Goal: Task Accomplishment & Management: Complete application form

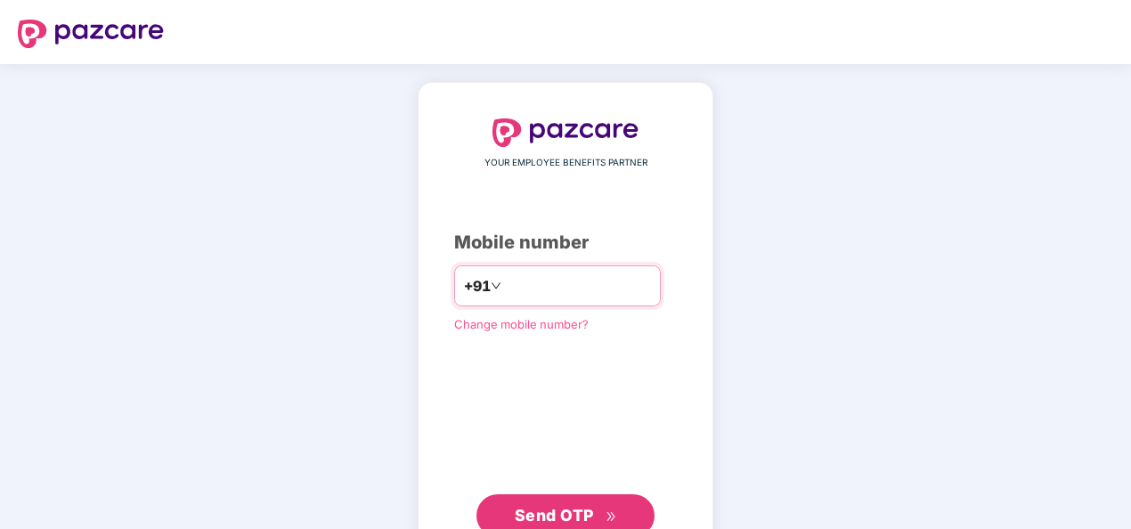
click at [622, 287] on input "number" at bounding box center [578, 286] width 146 height 28
type input "**********"
click at [502, 502] on button "Send OTP" at bounding box center [565, 515] width 178 height 43
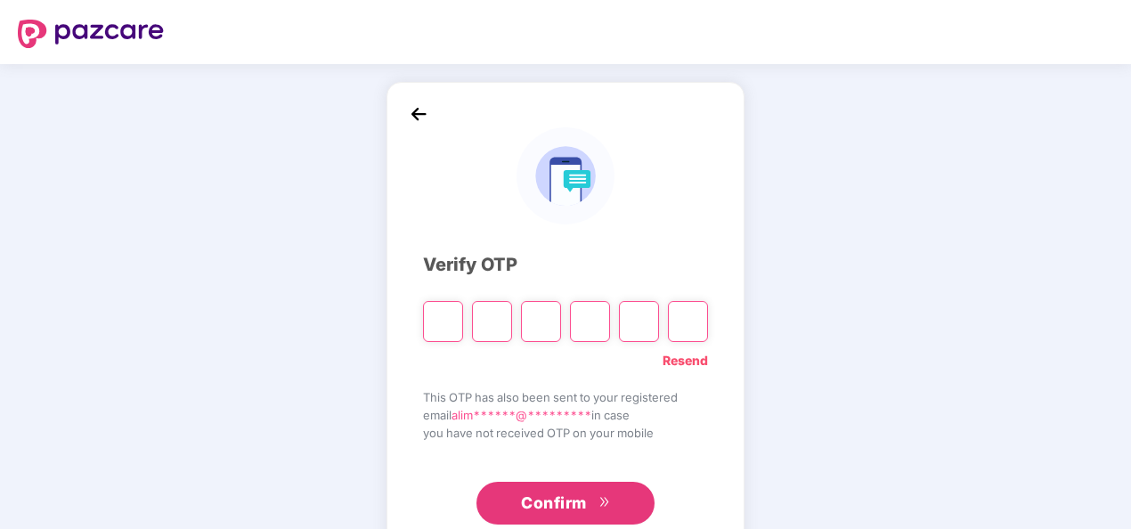
type input "*"
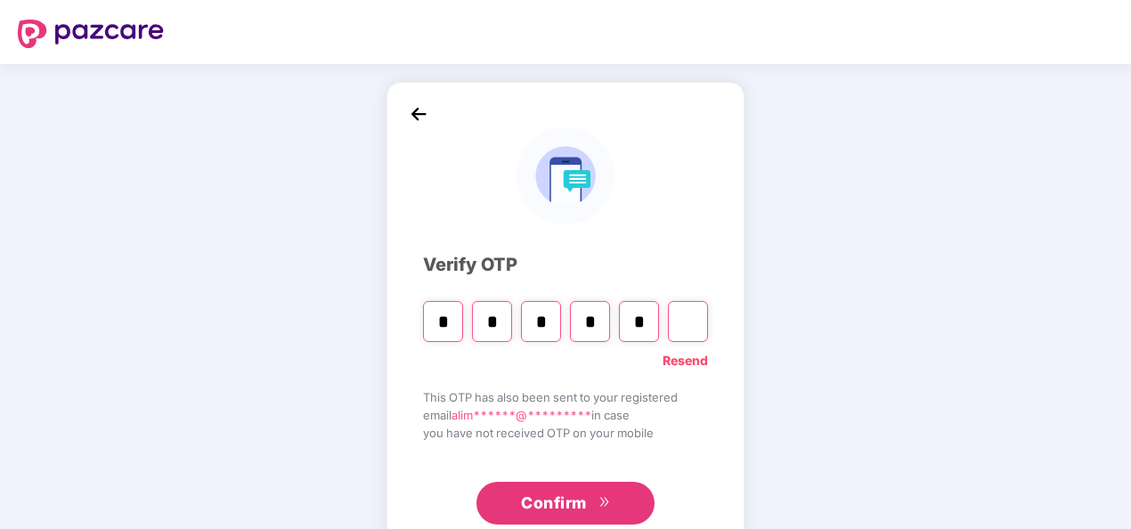
type input "*"
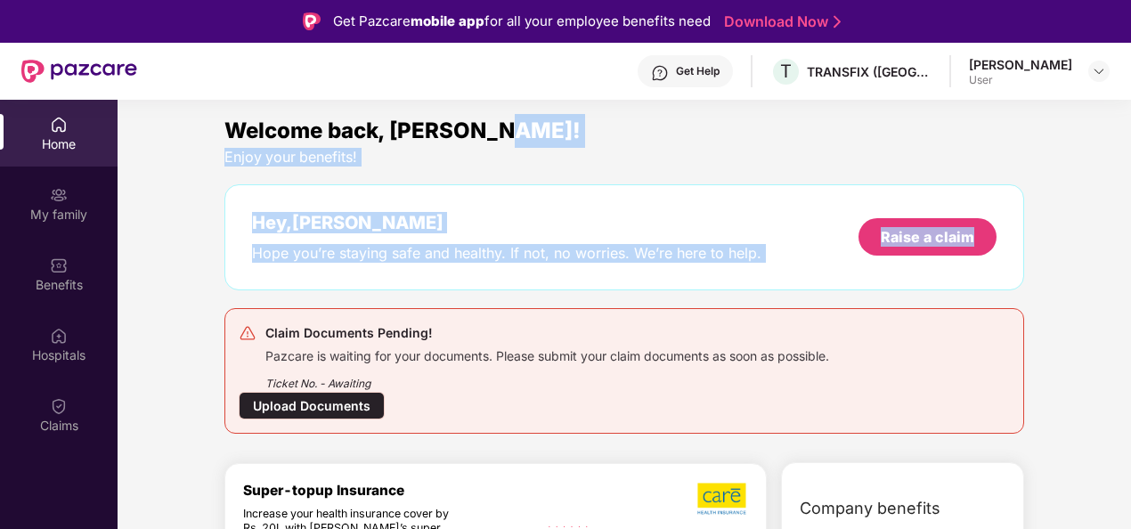
drag, startPoint x: 1126, startPoint y: 147, endPoint x: 1087, endPoint y: 197, distance: 62.9
click at [907, 224] on div "Raise a claim" at bounding box center [927, 236] width 138 height 37
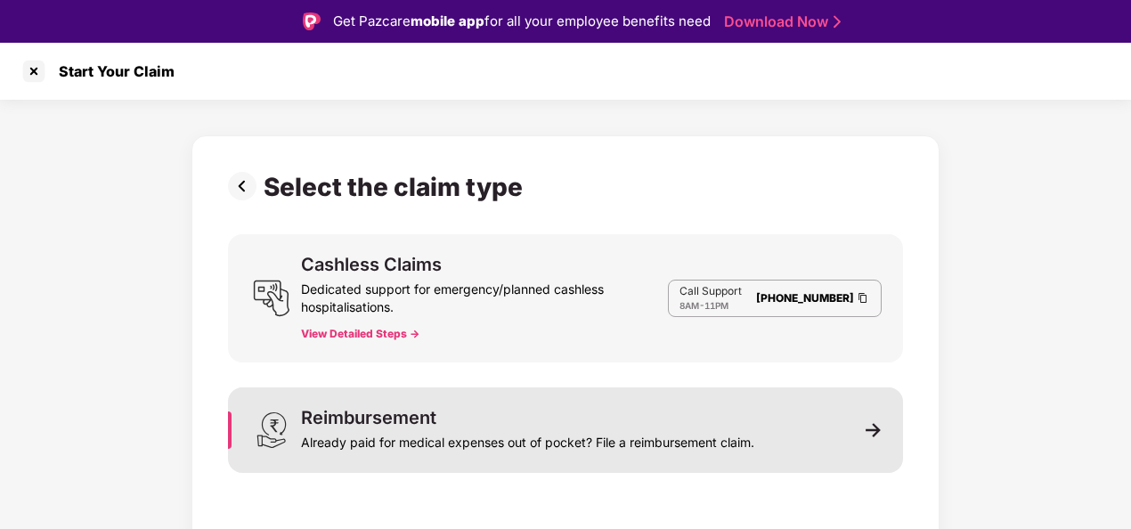
click at [426, 440] on div "Already paid for medical expenses out of pocket? File a reimbursement claim." at bounding box center [527, 439] width 453 height 25
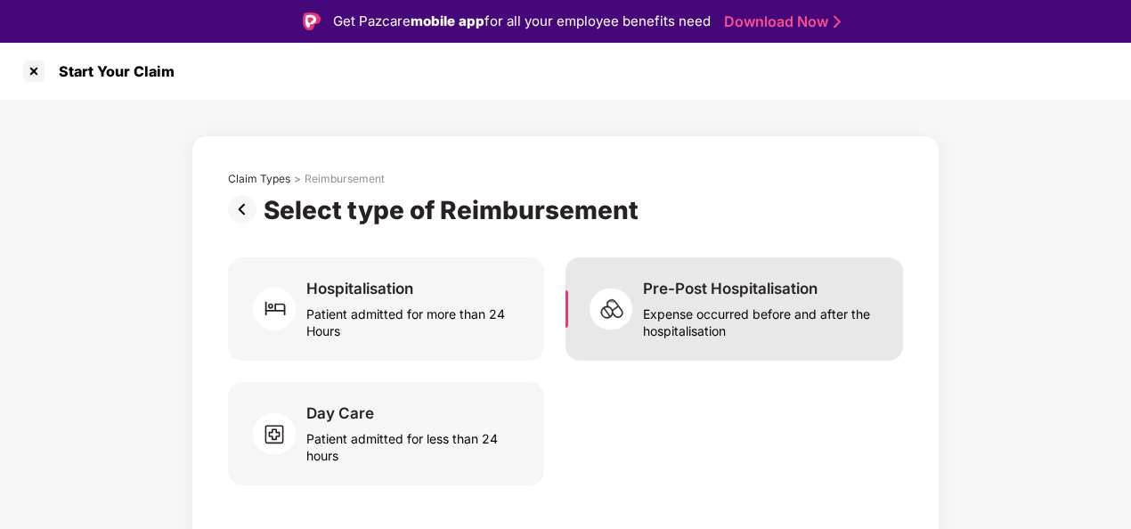
click at [716, 289] on div "Pre-Post Hospitalisation" at bounding box center [730, 289] width 175 height 20
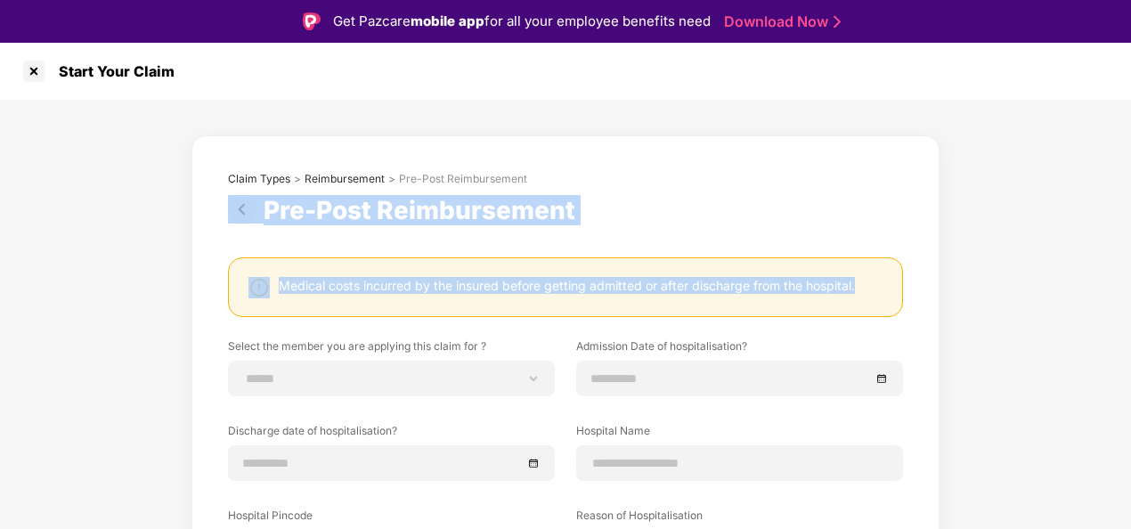
drag, startPoint x: 1127, startPoint y: 180, endPoint x: 1121, endPoint y: 241, distance: 61.8
click at [1121, 241] on div "**********" at bounding box center [565, 475] width 1131 height 751
drag, startPoint x: 1121, startPoint y: 241, endPoint x: 1071, endPoint y: 236, distance: 50.2
click at [1071, 236] on div "**********" at bounding box center [565, 475] width 1131 height 751
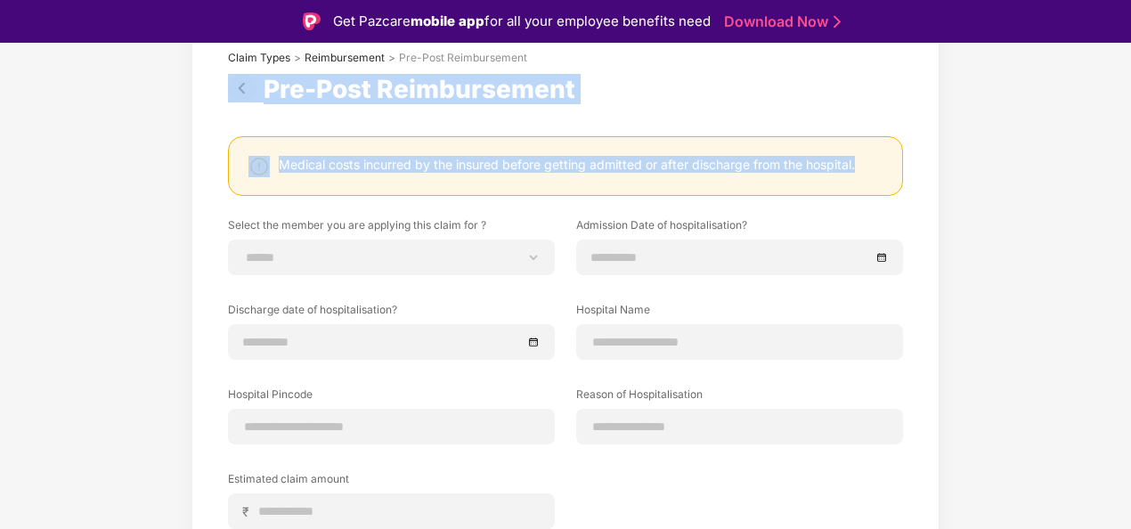
scroll to position [178, 0]
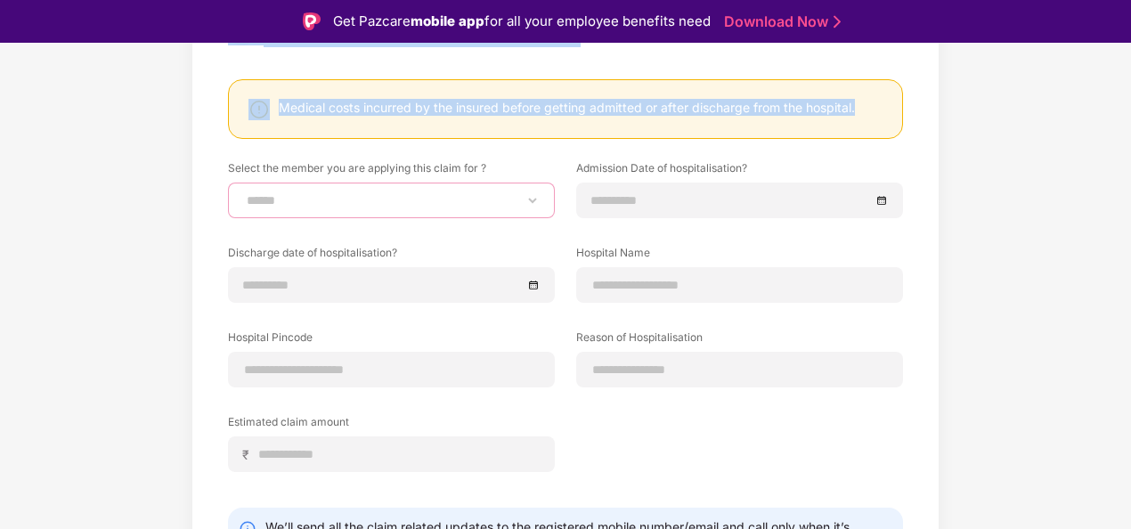
click at [515, 206] on select "**********" at bounding box center [391, 200] width 297 height 14
select select "**********"
click at [243, 193] on select "**********" at bounding box center [391, 200] width 297 height 14
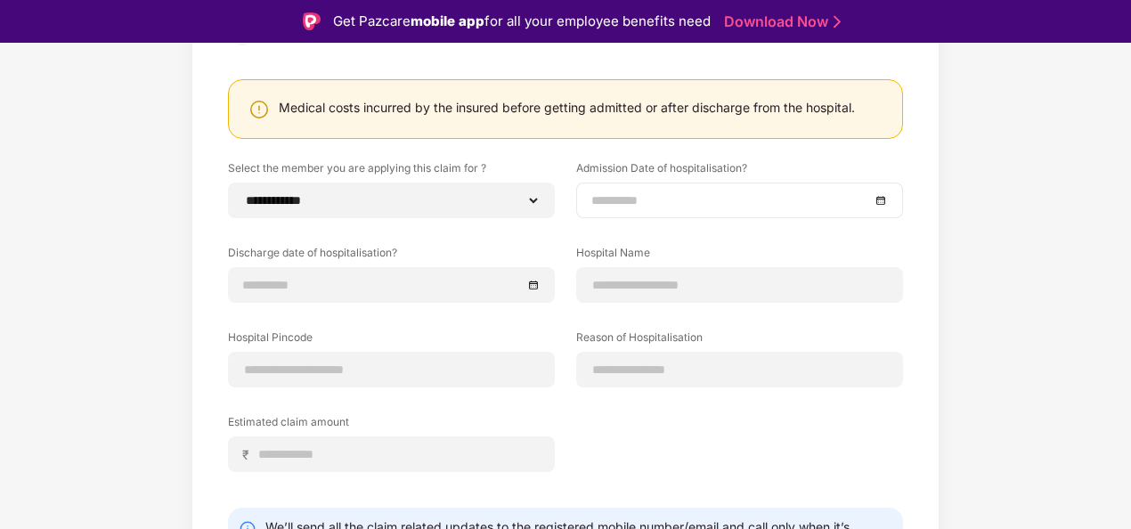
click at [878, 199] on div at bounding box center [739, 201] width 297 height 20
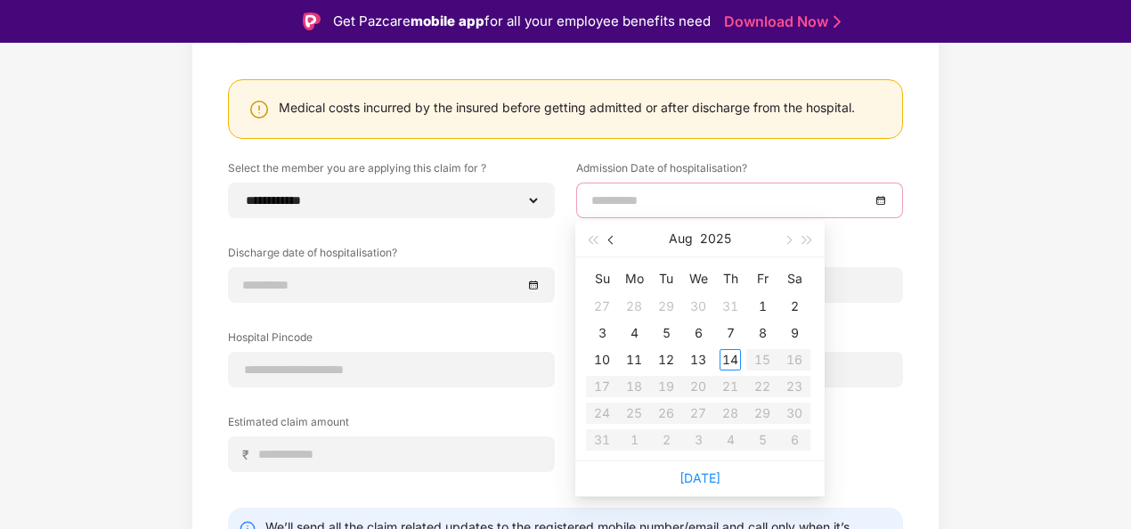
click at [606, 240] on button "button" at bounding box center [612, 239] width 20 height 36
type input "**********"
click at [628, 378] on div "21" at bounding box center [633, 386] width 21 height 21
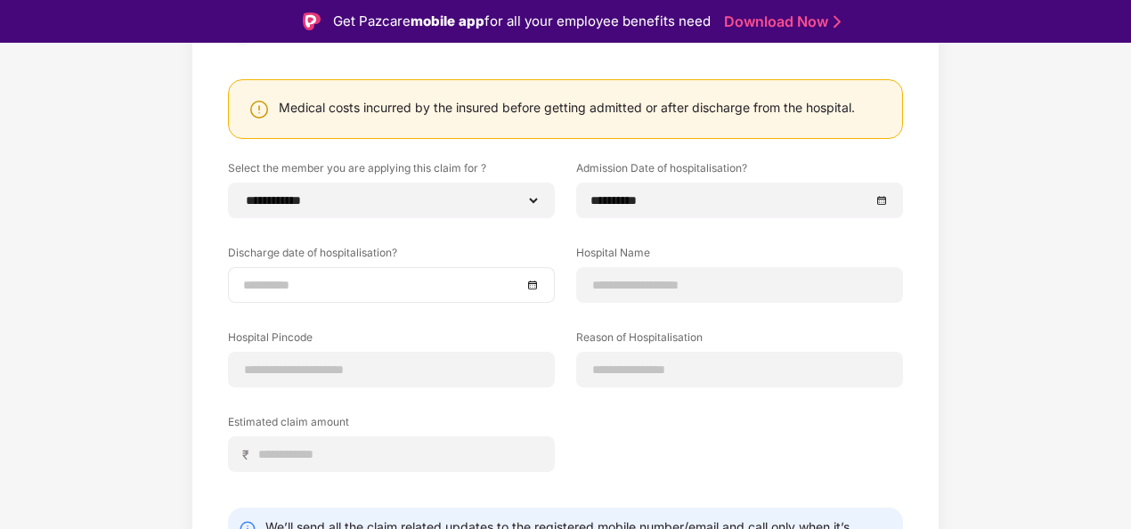
click at [531, 283] on div at bounding box center [391, 285] width 297 height 20
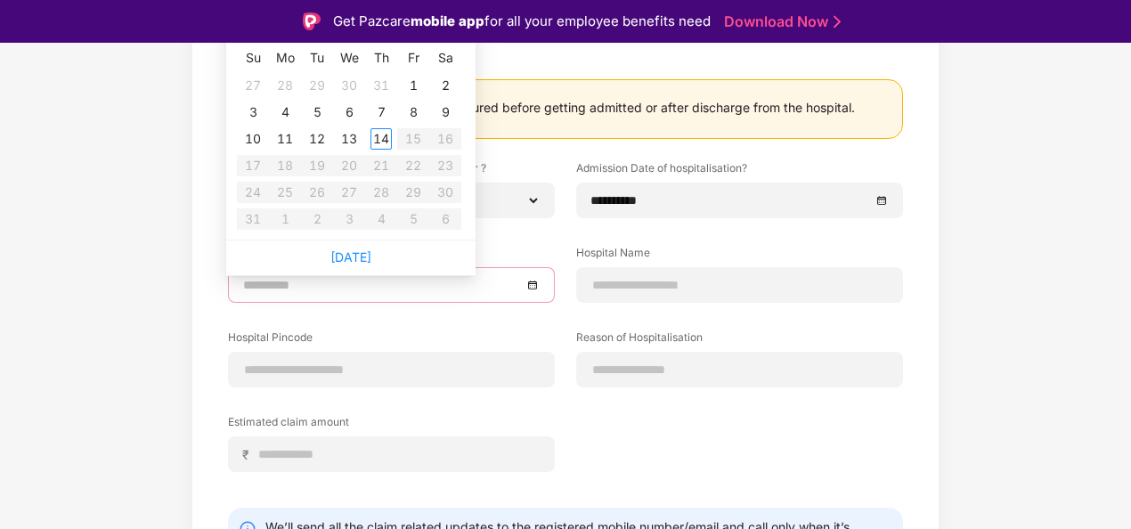
type input "**********"
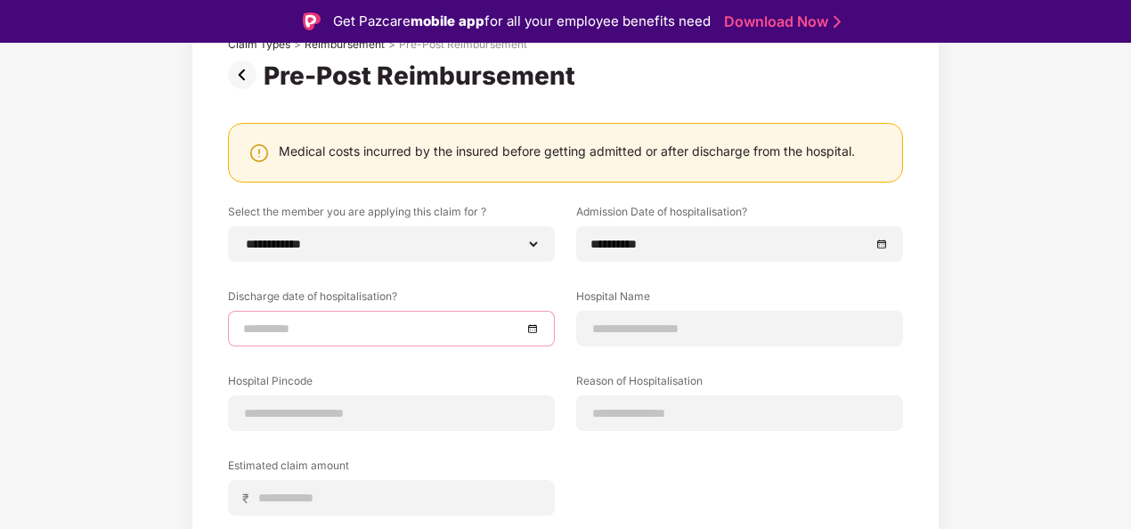
scroll to position [118, 0]
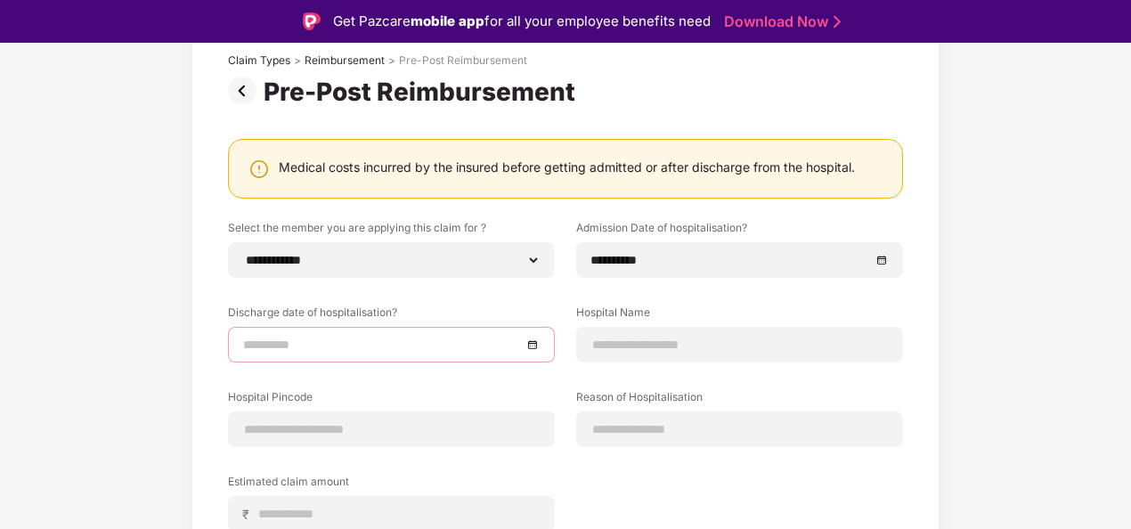
click at [531, 347] on div at bounding box center [391, 345] width 297 height 20
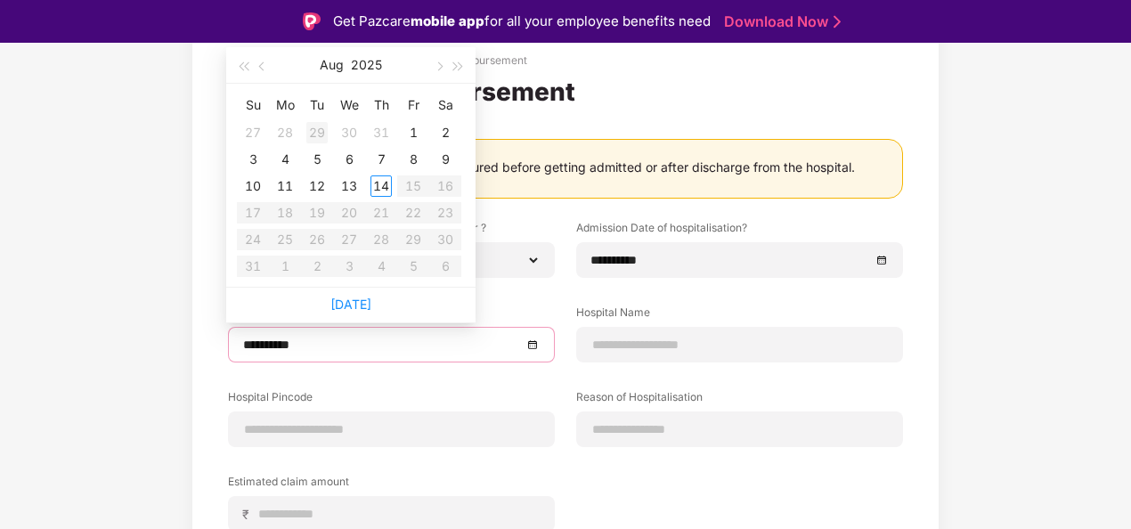
type input "**********"
click at [262, 64] on span "button" at bounding box center [263, 66] width 9 height 9
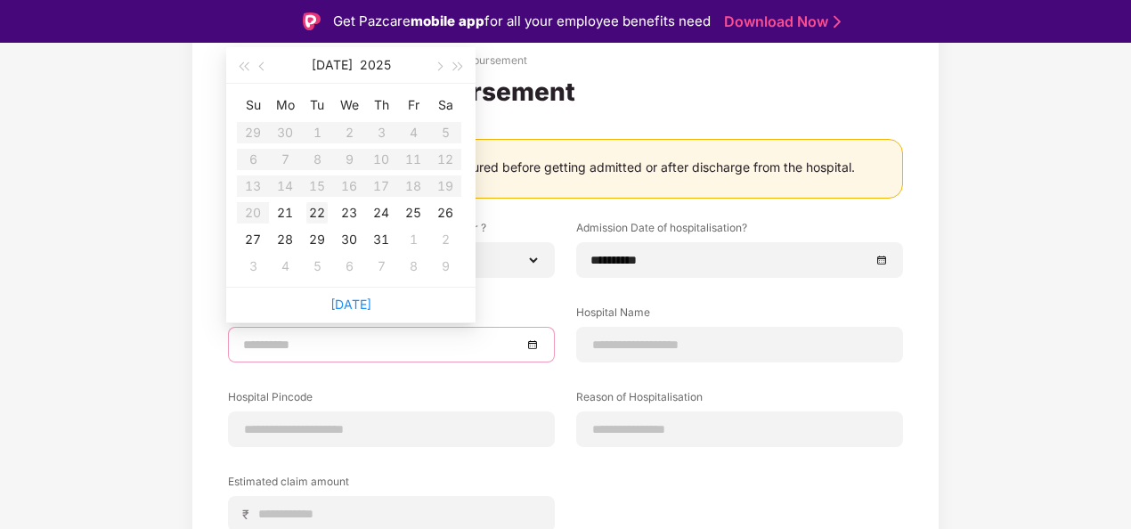
type input "**********"
click at [313, 207] on div "22" at bounding box center [316, 212] width 21 height 21
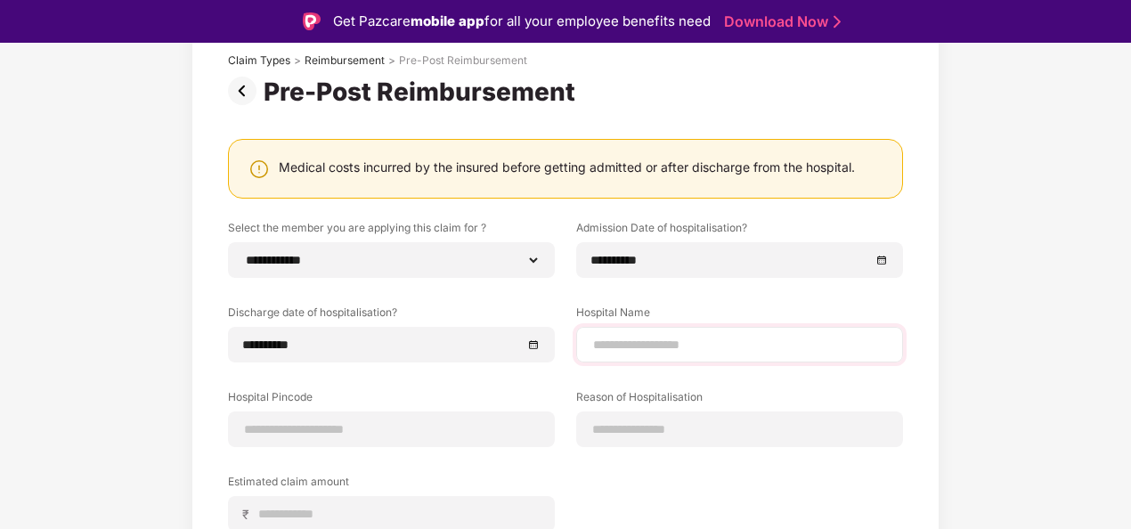
click at [662, 333] on div at bounding box center [739, 345] width 327 height 36
click at [647, 340] on input at bounding box center [739, 345] width 297 height 19
type input "**********"
drag, startPoint x: 1077, startPoint y: 389, endPoint x: 1079, endPoint y: 401, distance: 11.7
click at [1079, 401] on div "**********" at bounding box center [565, 356] width 1131 height 751
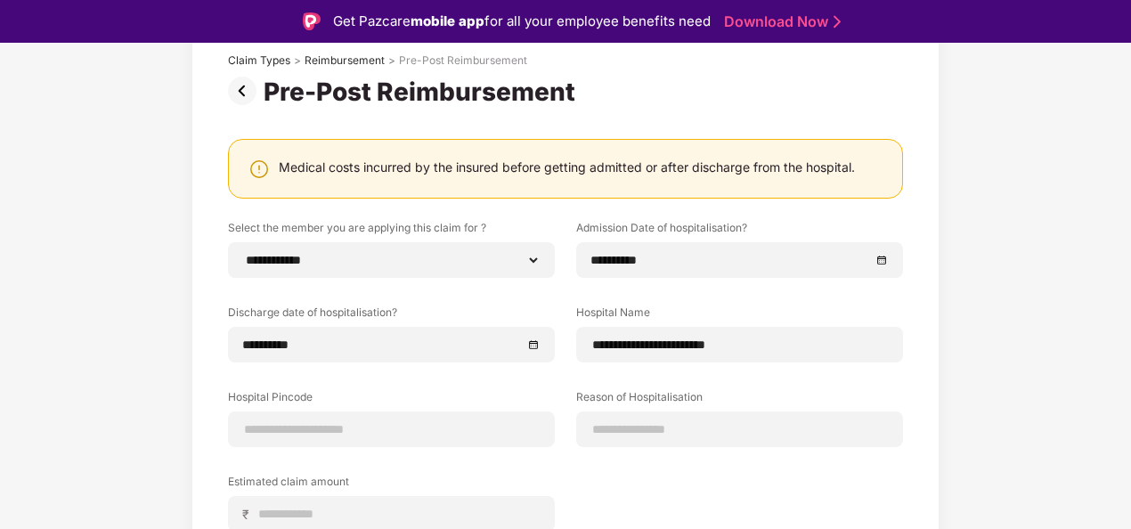
click at [1079, 401] on div "**********" at bounding box center [565, 356] width 1131 height 751
drag, startPoint x: 1127, startPoint y: 426, endPoint x: 1127, endPoint y: 390, distance: 35.6
click at [1127, 390] on div "**********" at bounding box center [565, 356] width 1131 height 751
drag, startPoint x: 1127, startPoint y: 390, endPoint x: 1128, endPoint y: 426, distance: 35.6
click at [1128, 426] on div "**********" at bounding box center [565, 356] width 1131 height 751
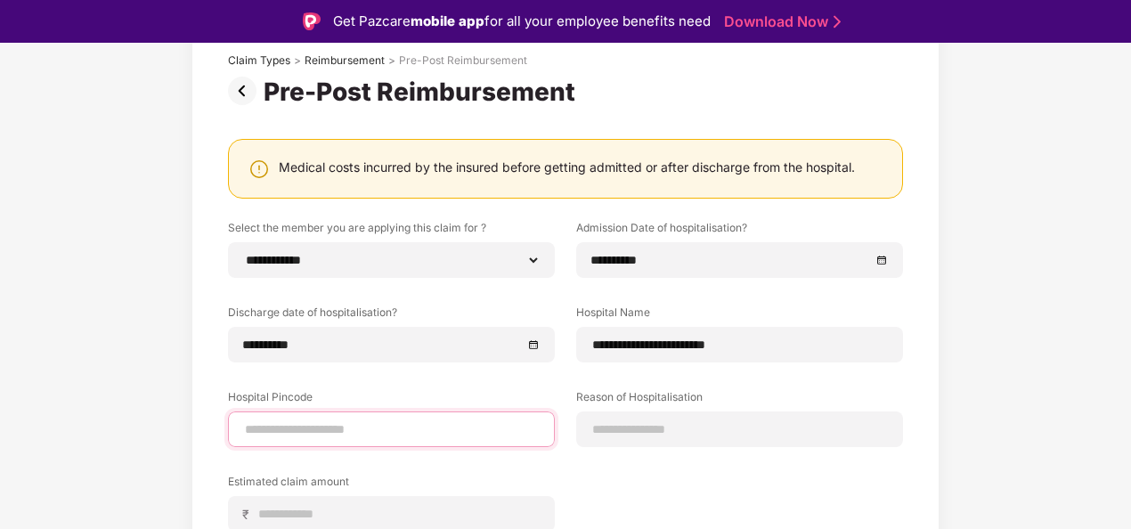
click at [443, 424] on input at bounding box center [391, 429] width 297 height 19
click at [399, 431] on input at bounding box center [391, 429] width 297 height 19
type input "******"
select select "**********"
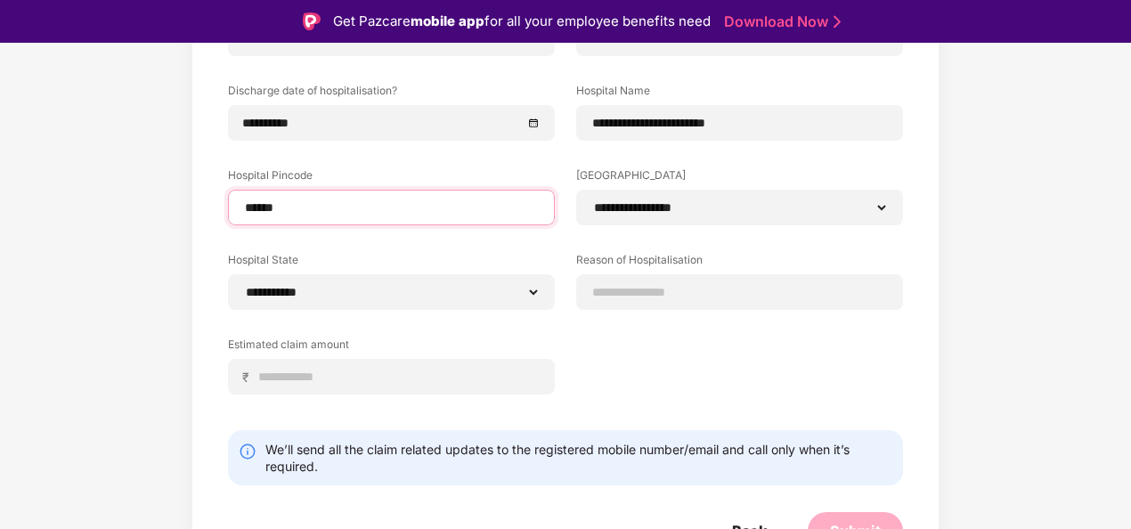
scroll to position [341, 0]
type input "******"
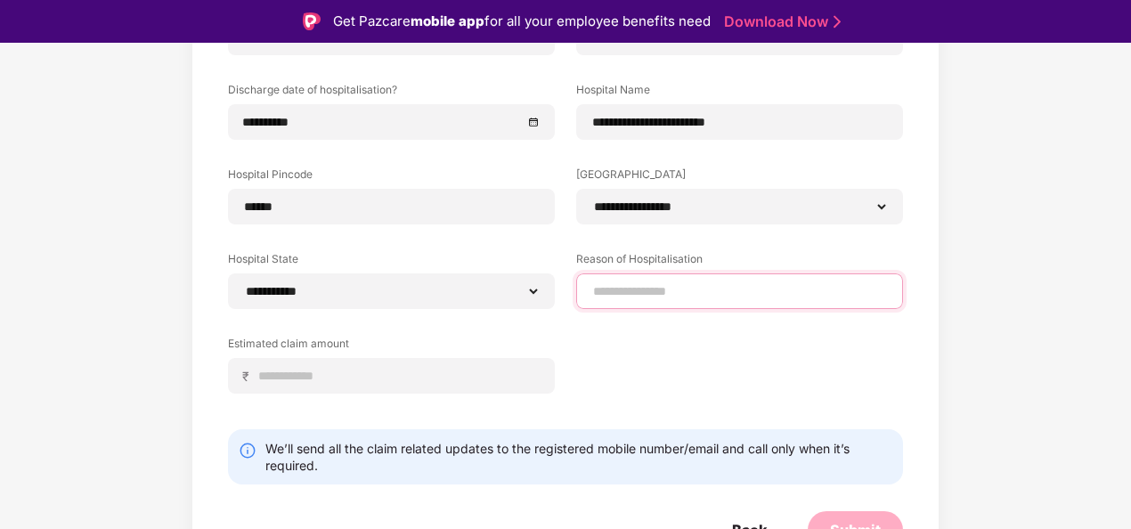
click at [657, 295] on input at bounding box center [739, 291] width 297 height 19
click at [739, 287] on input "**********" at bounding box center [739, 291] width 297 height 19
click at [849, 282] on input "**********" at bounding box center [739, 291] width 297 height 19
type input "**********"
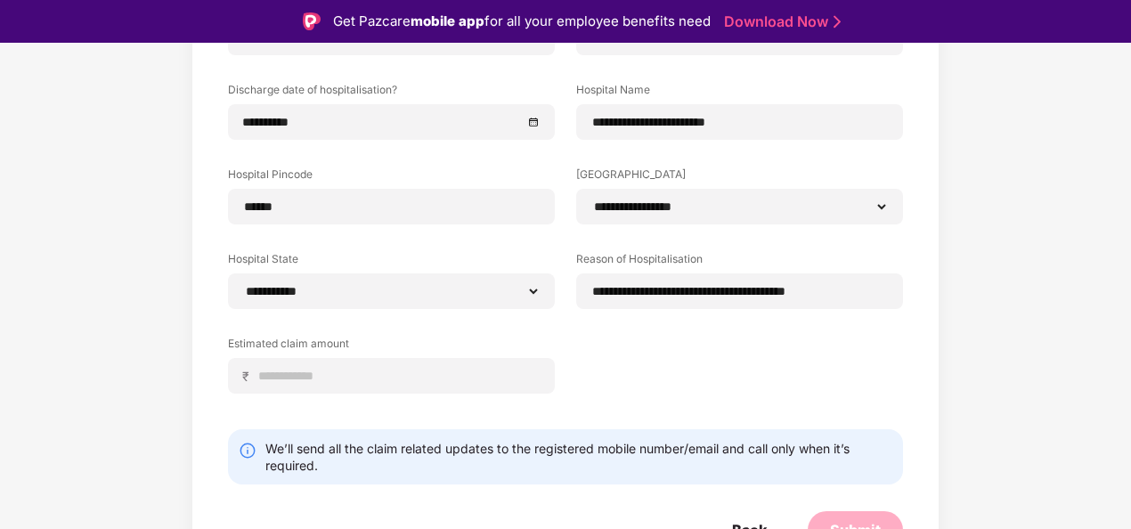
scroll to position [0, 0]
drag, startPoint x: 1125, startPoint y: 321, endPoint x: 1123, endPoint y: 377, distance: 55.2
click at [1123, 377] on div "**********" at bounding box center [565, 176] width 1131 height 835
click at [351, 374] on input at bounding box center [398, 376] width 282 height 19
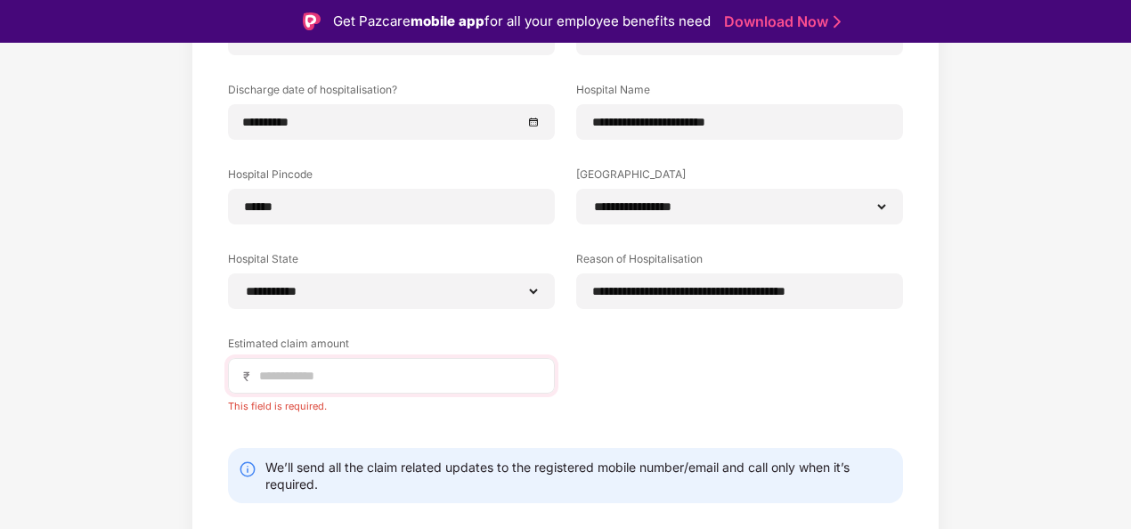
click at [304, 363] on div "₹" at bounding box center [391, 376] width 327 height 36
click at [311, 369] on input at bounding box center [398, 376] width 282 height 19
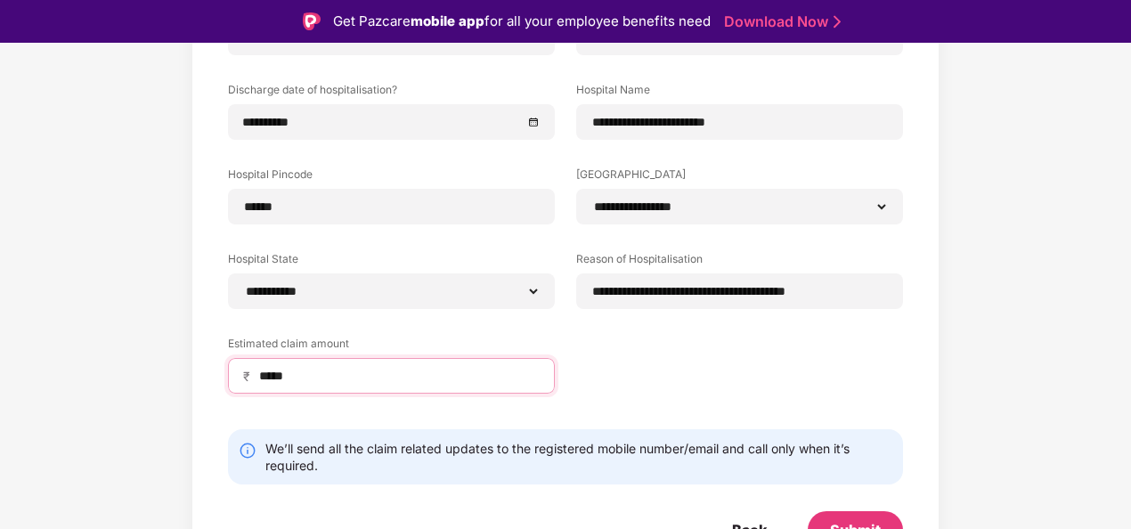
type input "*****"
click at [668, 390] on div "**********" at bounding box center [565, 208] width 675 height 423
drag, startPoint x: 1126, startPoint y: 301, endPoint x: 1115, endPoint y: 348, distance: 48.4
click at [1115, 348] on div "**********" at bounding box center [565, 176] width 1131 height 835
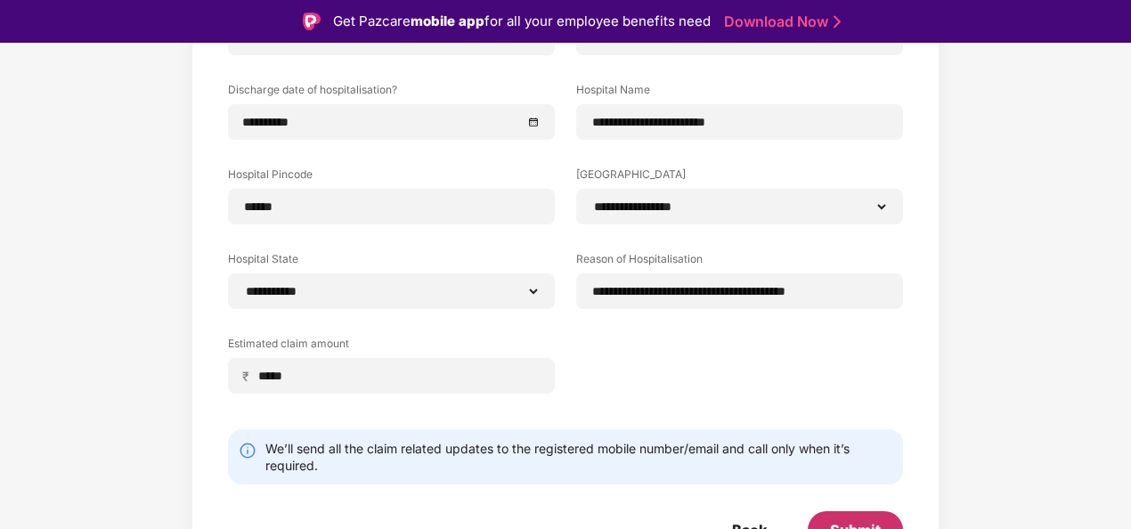
click at [864, 516] on div "Submit" at bounding box center [855, 529] width 95 height 37
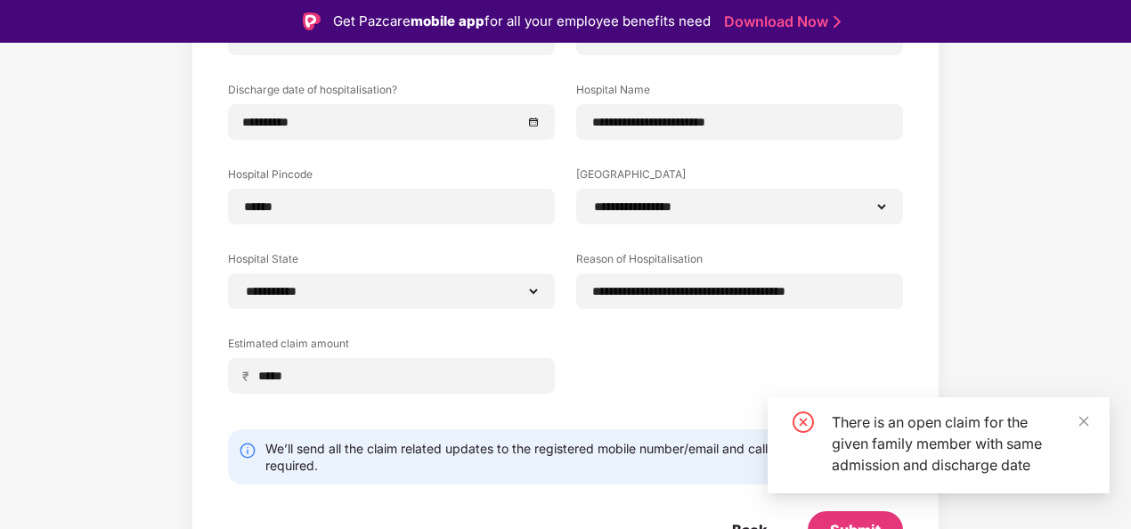
scroll to position [14, 0]
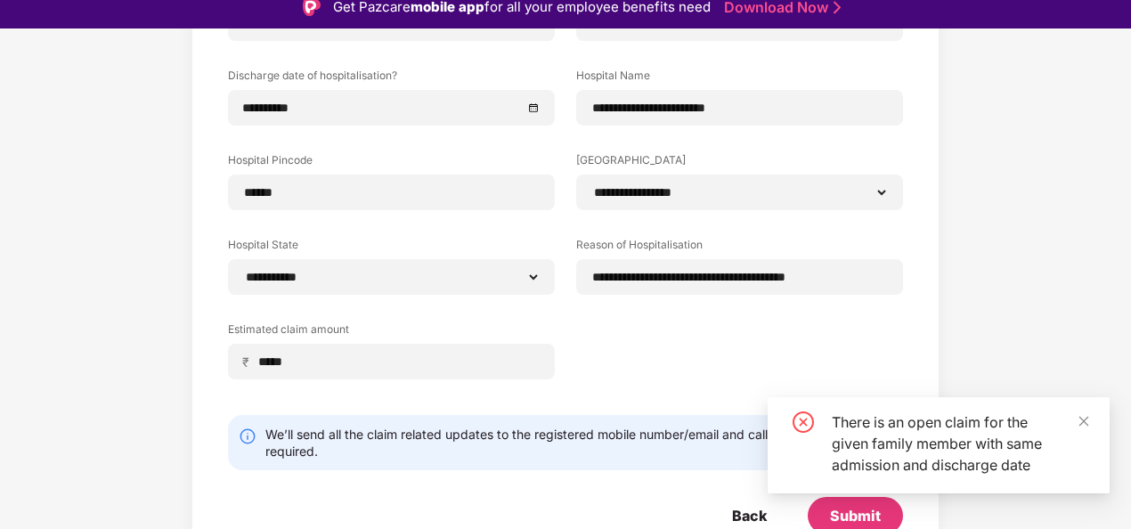
click at [906, 474] on div "There is an open claim for the given family member with same admission and disc…" at bounding box center [960, 443] width 256 height 64
click at [1079, 418] on icon "close" at bounding box center [1083, 421] width 12 height 12
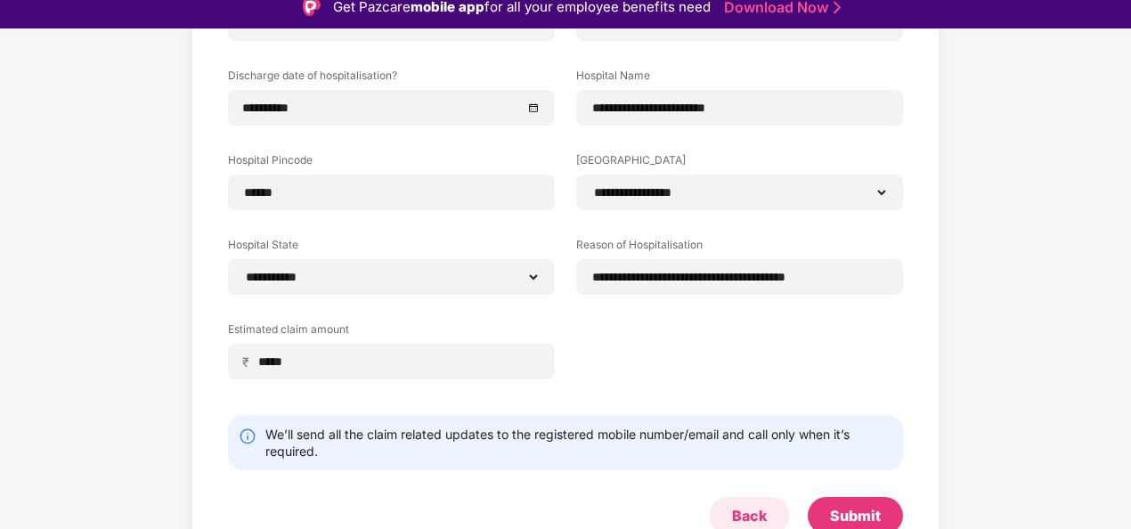
click at [746, 508] on div "Back" at bounding box center [749, 516] width 35 height 20
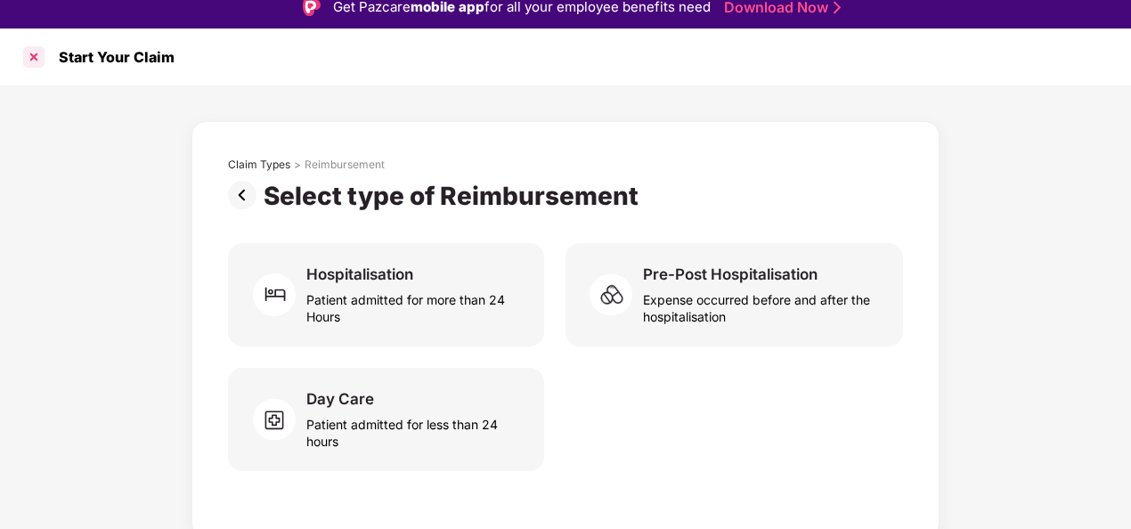
click at [43, 54] on div at bounding box center [34, 57] width 28 height 28
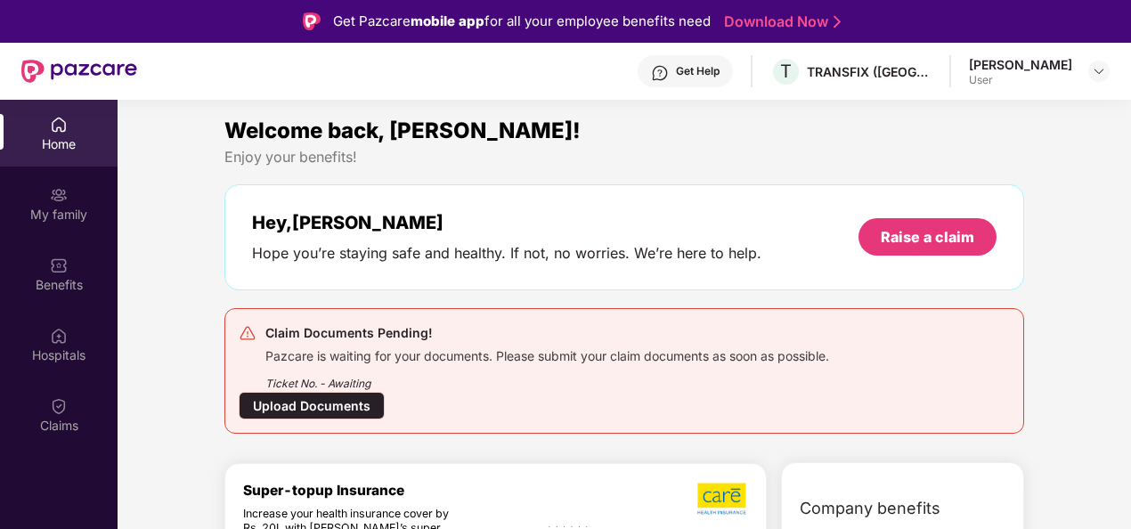
click at [343, 404] on div "Upload Documents" at bounding box center [312, 406] width 146 height 28
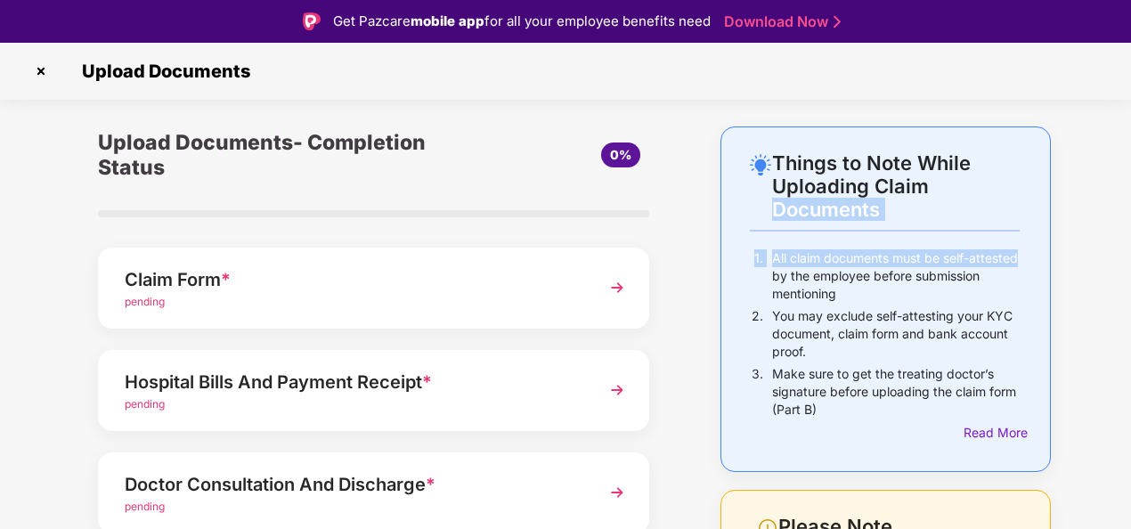
drag, startPoint x: 1126, startPoint y: 193, endPoint x: 1121, endPoint y: 238, distance: 44.7
click at [1121, 238] on div "Things to Note While Uploading Claim Documents 1. All claim documents must be s…" at bounding box center [565, 490] width 1131 height 728
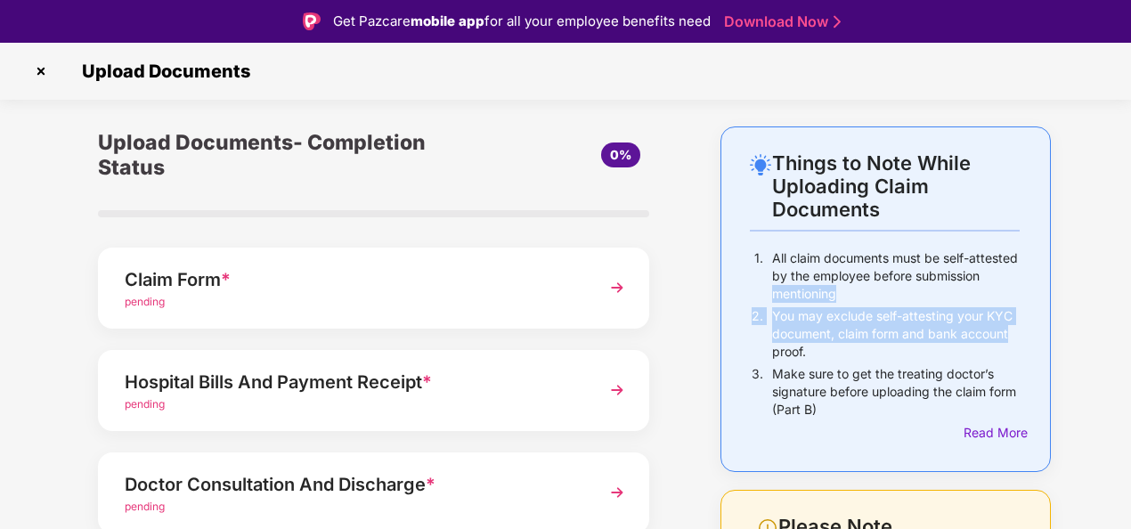
drag, startPoint x: 1127, startPoint y: 281, endPoint x: 1126, endPoint y: 330, distance: 49.0
click at [1126, 330] on div "Things to Note While Uploading Claim Documents 1. All claim documents must be s…" at bounding box center [565, 490] width 1131 height 728
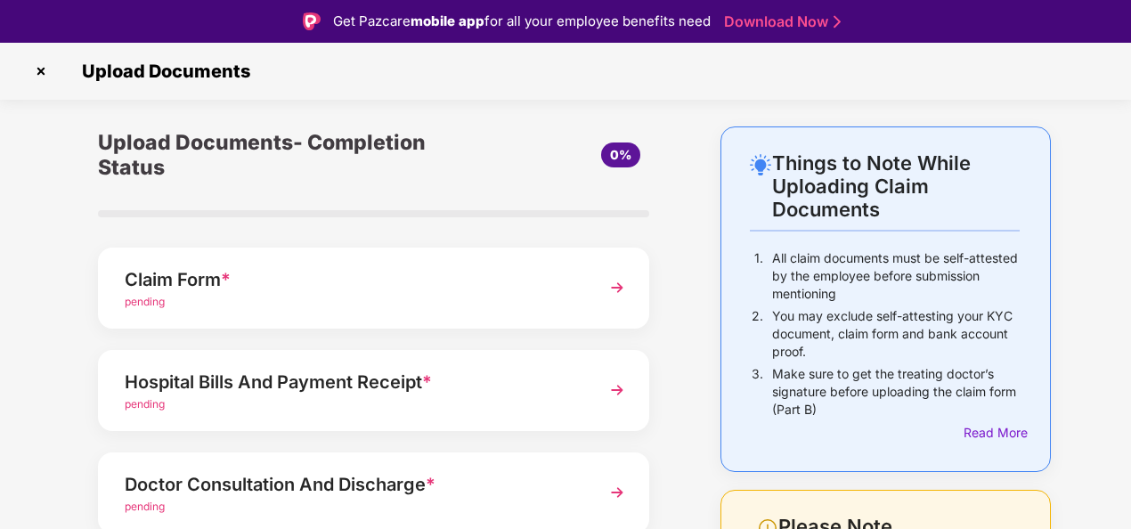
drag, startPoint x: 1126, startPoint y: 330, endPoint x: 1104, endPoint y: 375, distance: 49.8
click at [1104, 375] on div "Things to Note While Uploading Claim Documents 1. All claim documents must be s…" at bounding box center [565, 490] width 1131 height 728
click at [1105, 375] on div "Things to Note While Uploading Claim Documents 1. All claim documents must be s…" at bounding box center [565, 490] width 1131 height 728
drag, startPoint x: 1127, startPoint y: 382, endPoint x: 1098, endPoint y: 404, distance: 36.9
click at [1098, 404] on div "Things to Note While Uploading Claim Documents 1. All claim documents must be s…" at bounding box center [565, 490] width 1131 height 728
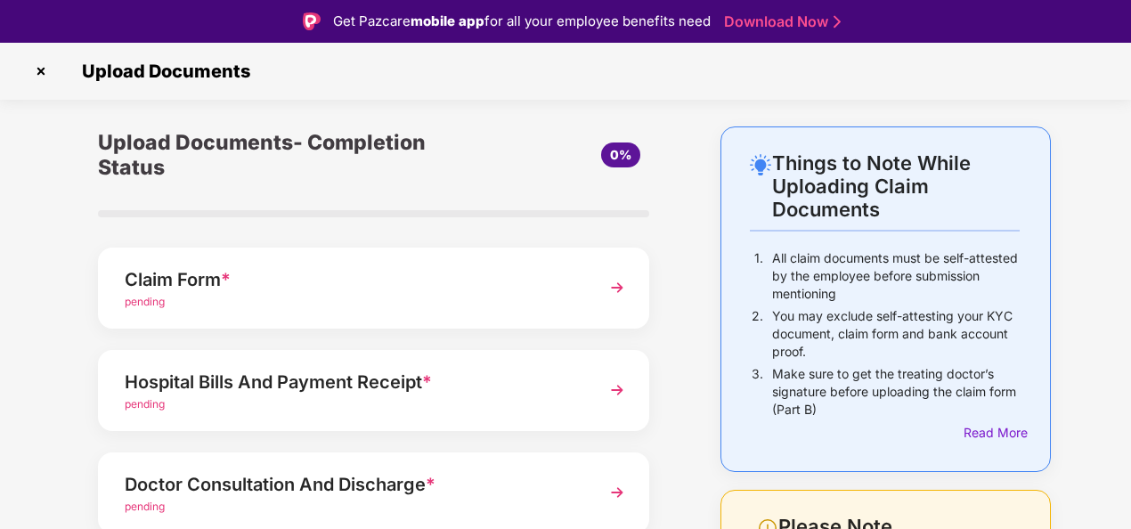
click at [614, 288] on img at bounding box center [617, 288] width 32 height 32
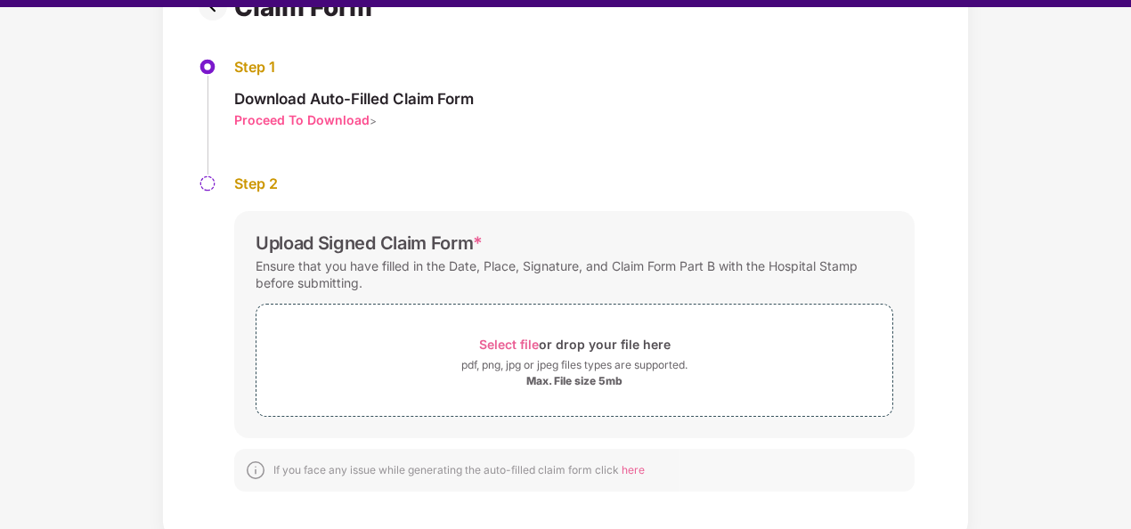
scroll to position [43, 0]
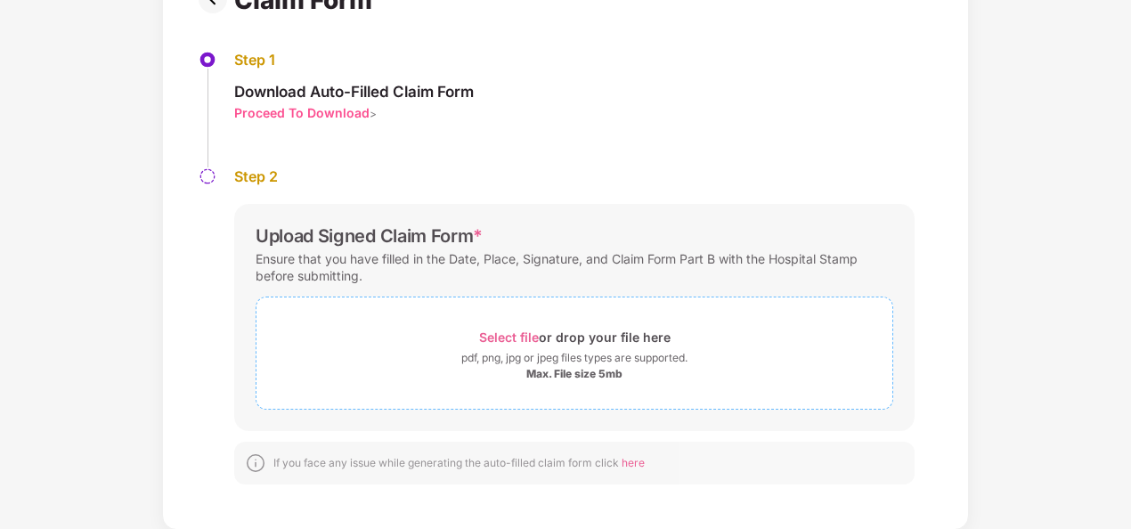
click at [510, 334] on span "Select file" at bounding box center [509, 336] width 60 height 15
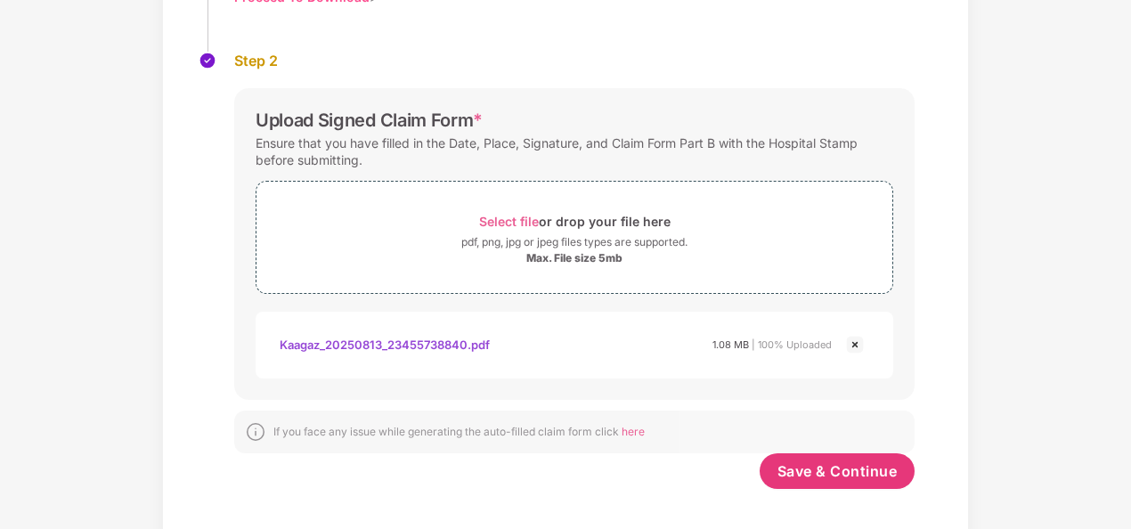
scroll to position [287, 0]
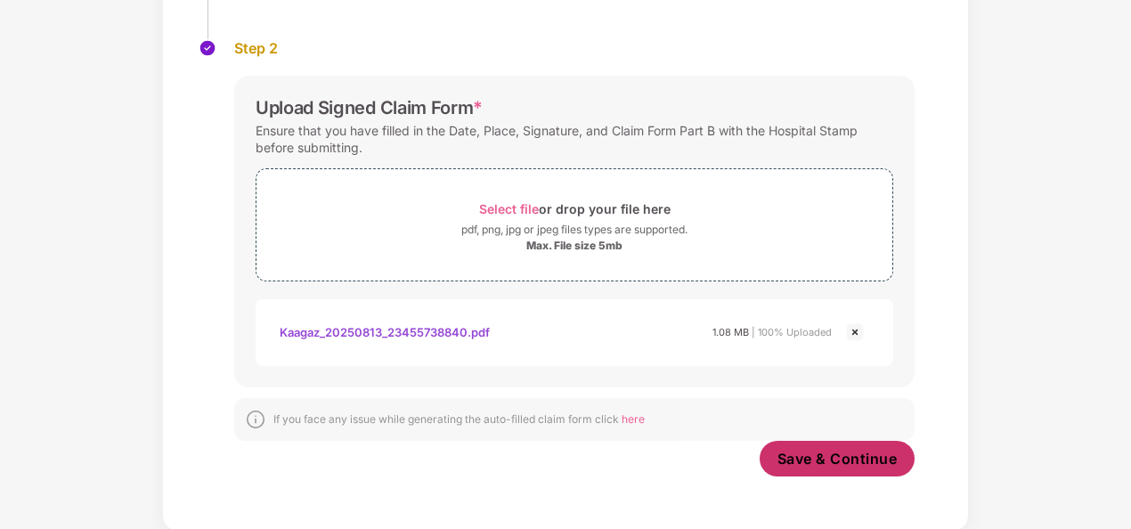
click at [890, 452] on span "Save & Continue" at bounding box center [837, 459] width 120 height 20
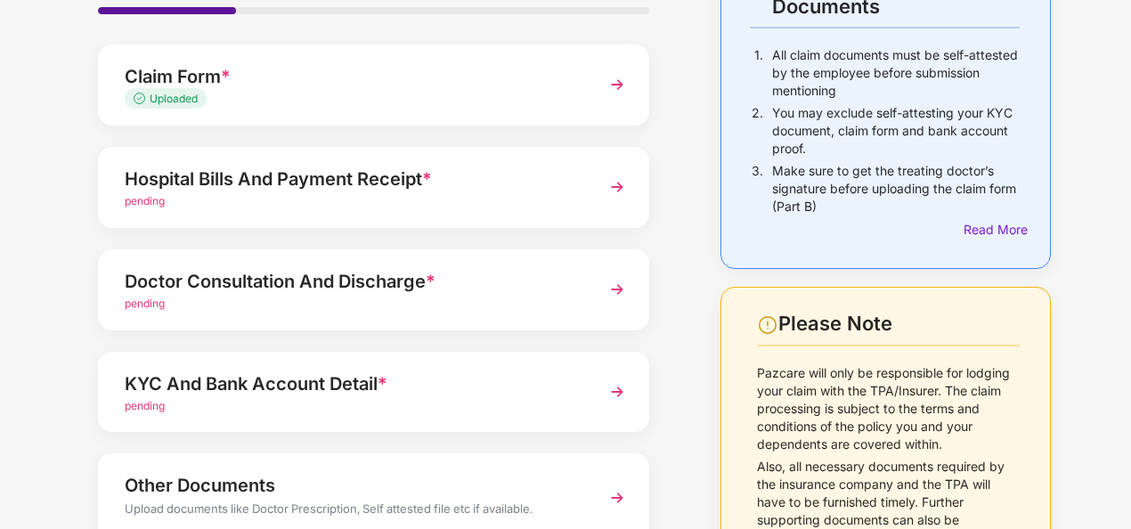
scroll to position [161, 0]
click at [616, 189] on img at bounding box center [617, 186] width 32 height 32
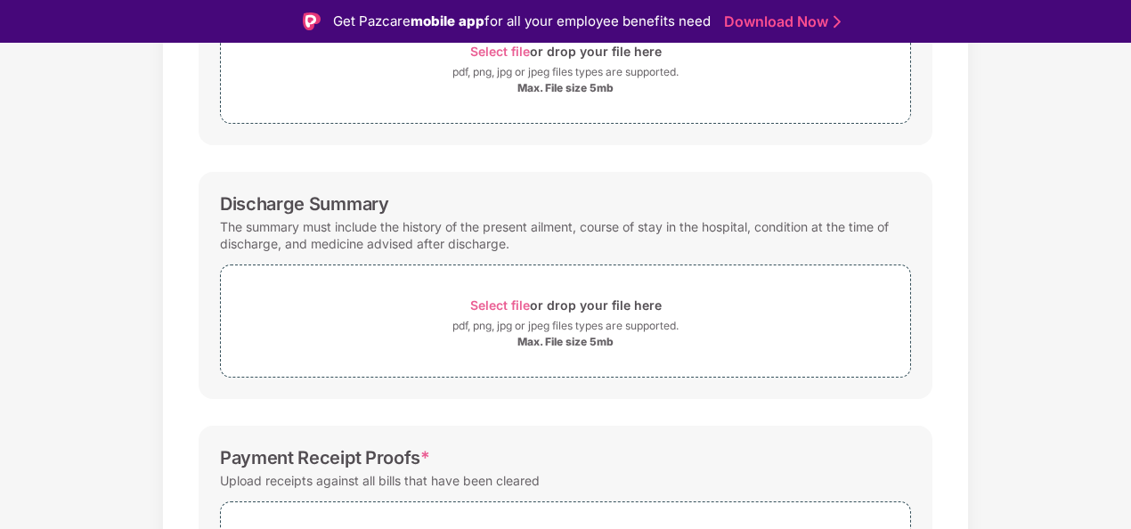
scroll to position [382, 0]
click at [1107, 365] on div "Documents List > Hospital bills and Payment receipt Hospital bills and Payment …" at bounding box center [565, 243] width 1131 height 998
click at [493, 297] on span "Select file" at bounding box center [500, 304] width 60 height 15
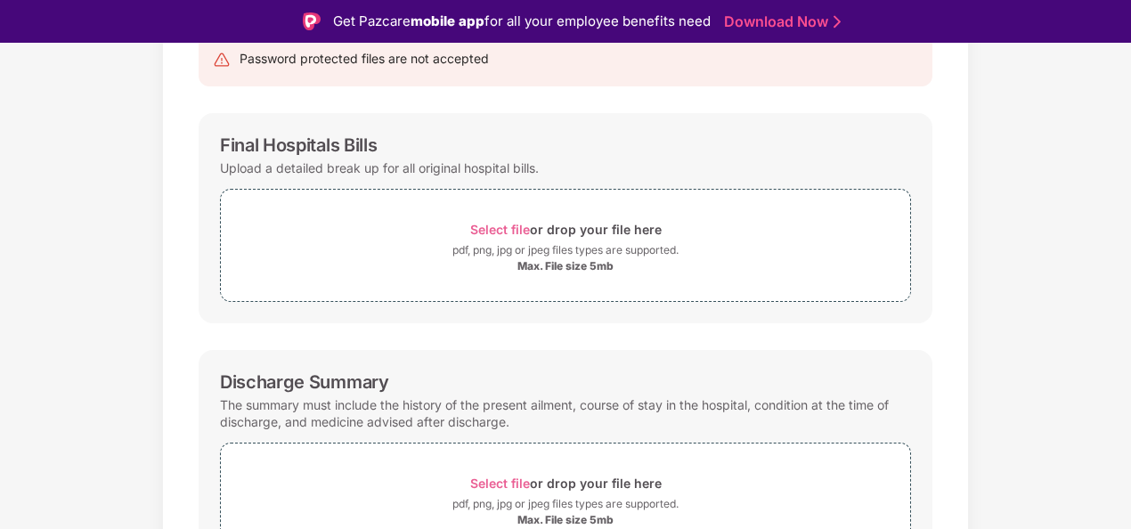
scroll to position [205, 0]
click at [497, 223] on span "Select file" at bounding box center [500, 227] width 60 height 15
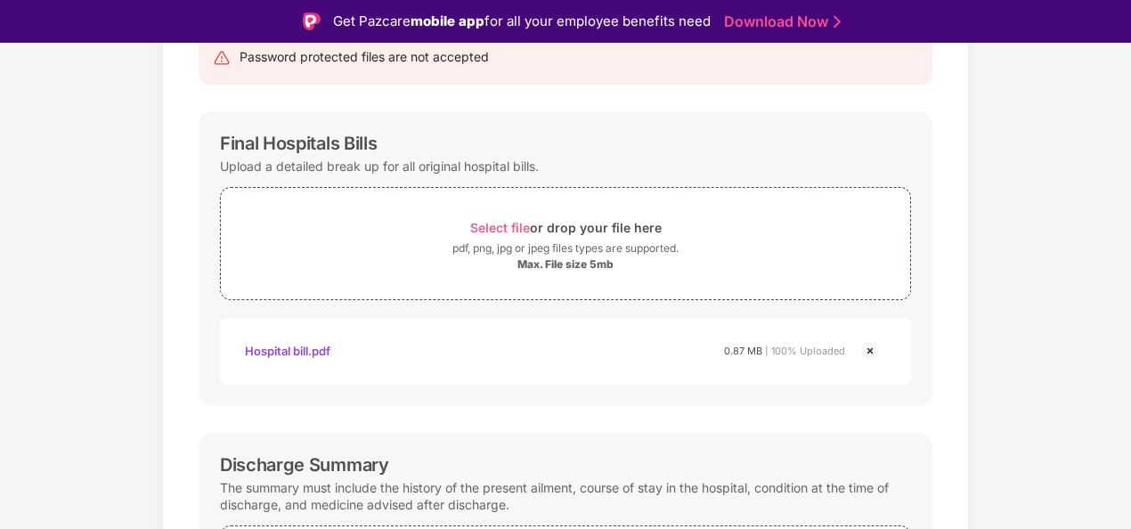
drag, startPoint x: 1127, startPoint y: 237, endPoint x: 1133, endPoint y: 288, distance: 51.0
click at [1130, 288] on html "Get Pazcare mobile app for all your employee benefits need Download Now Upload …" at bounding box center [565, 264] width 1131 height 529
drag, startPoint x: 1133, startPoint y: 288, endPoint x: 1127, endPoint y: 402, distance: 115.0
click at [1127, 402] on div "Documents List > Hospital bills and Payment receipt Hospital bills and Payment …" at bounding box center [565, 505] width 1131 height 1167
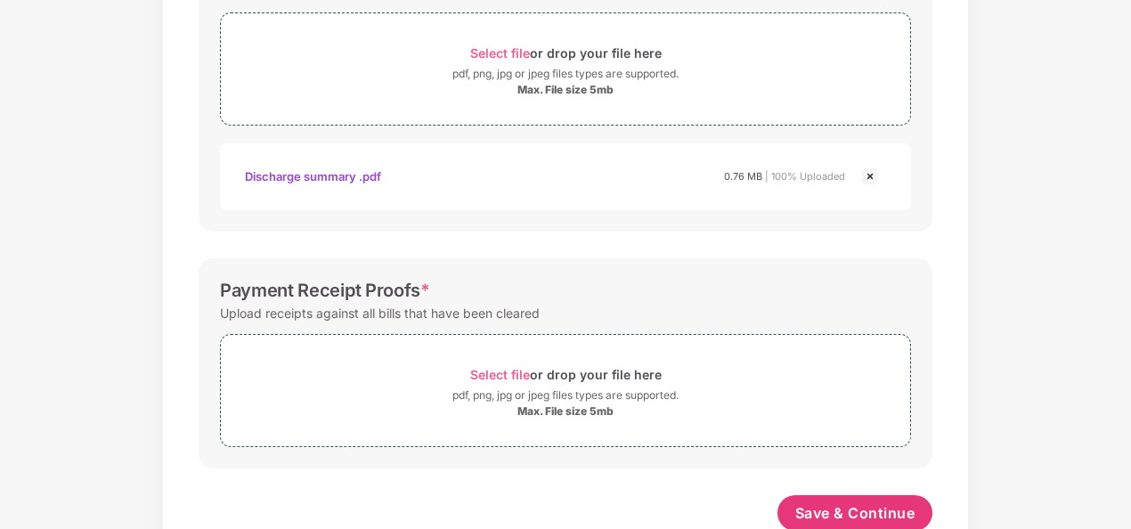
scroll to position [684, 0]
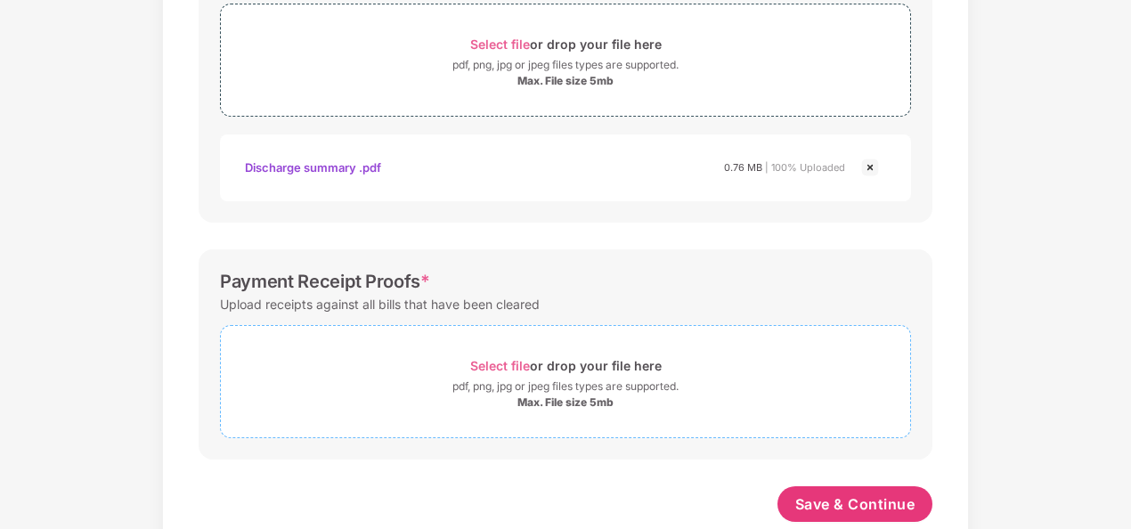
click at [512, 358] on span "Select file" at bounding box center [500, 365] width 60 height 15
click at [488, 354] on div "Select file or drop your file here" at bounding box center [565, 366] width 191 height 24
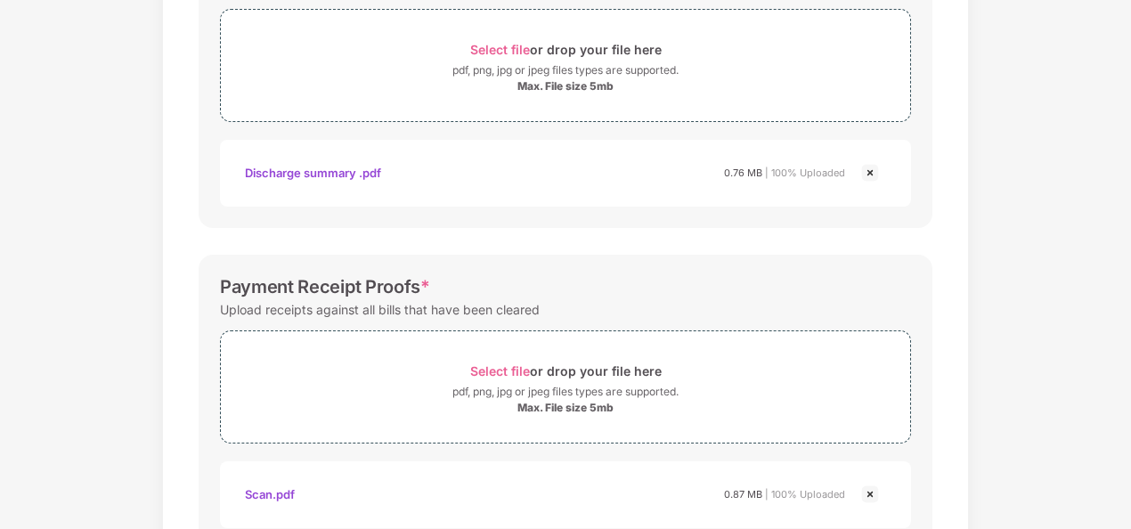
scroll to position [804, 0]
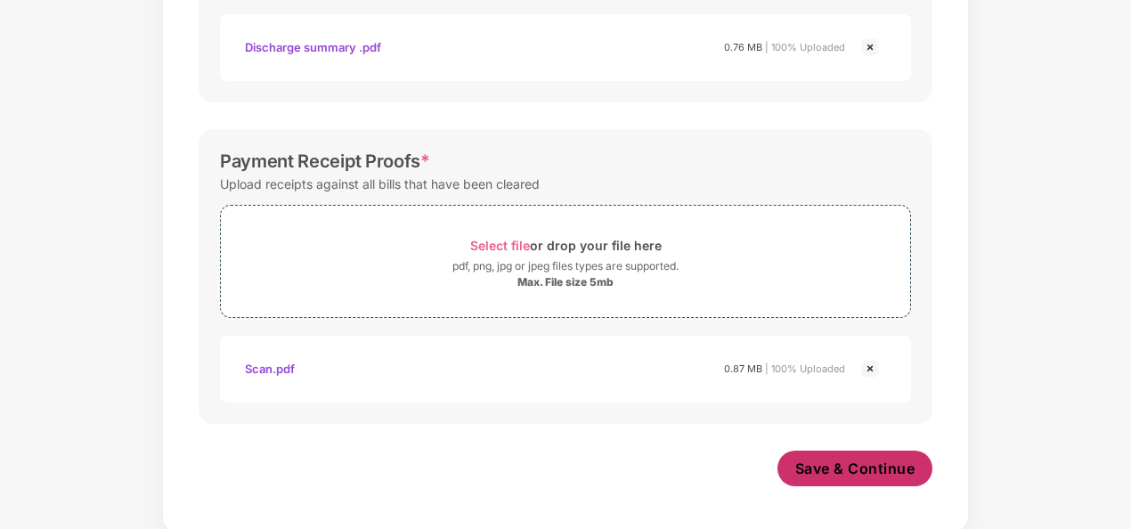
click at [898, 470] on span "Save & Continue" at bounding box center [855, 469] width 120 height 20
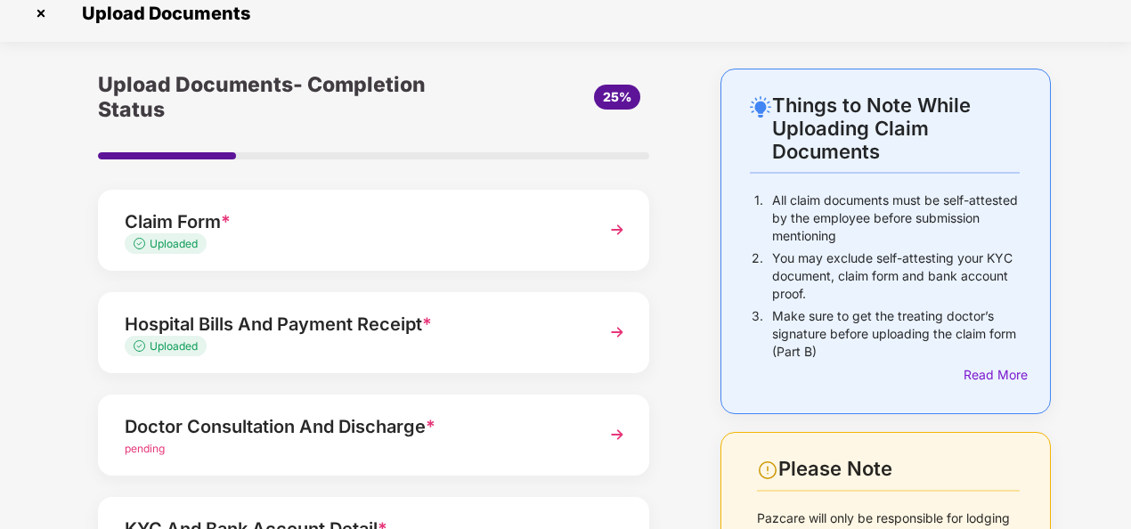
scroll to position [16, 0]
click at [979, 367] on div "Read More" at bounding box center [991, 374] width 56 height 20
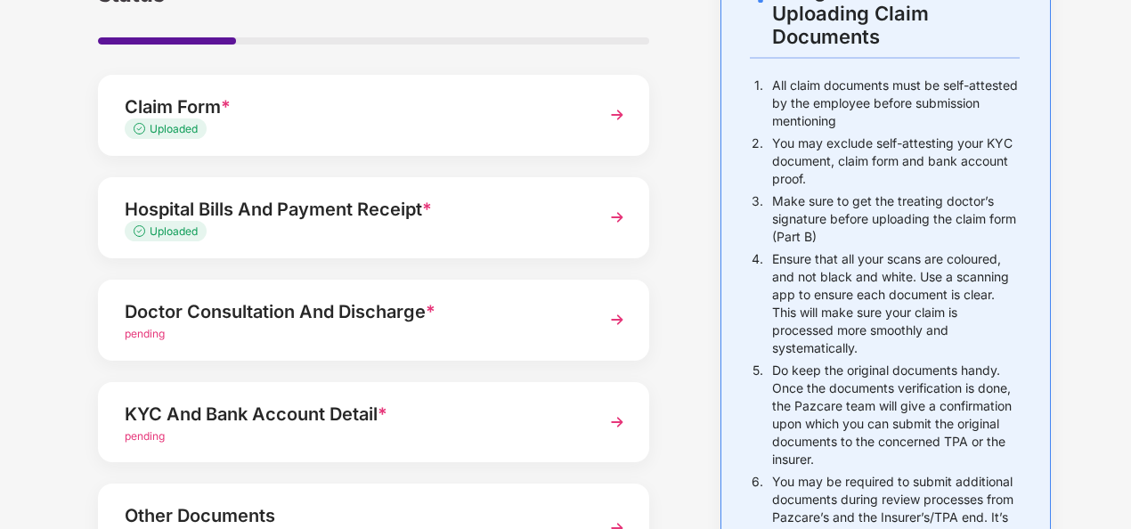
scroll to position [134, 0]
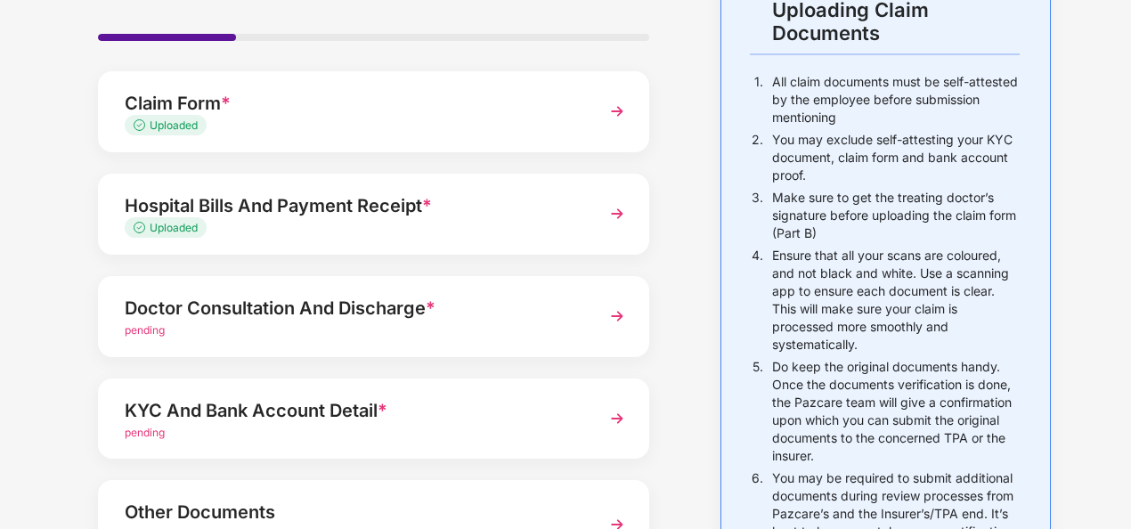
click at [1125, 326] on div "Things to Note While Uploading Claim Documents 1. All claim documents must be s…" at bounding box center [565, 448] width 1131 height 996
click at [1130, 305] on html "Get Pazcare mobile app for all your employee benefits need Download Now Upload …" at bounding box center [565, 221] width 1131 height 529
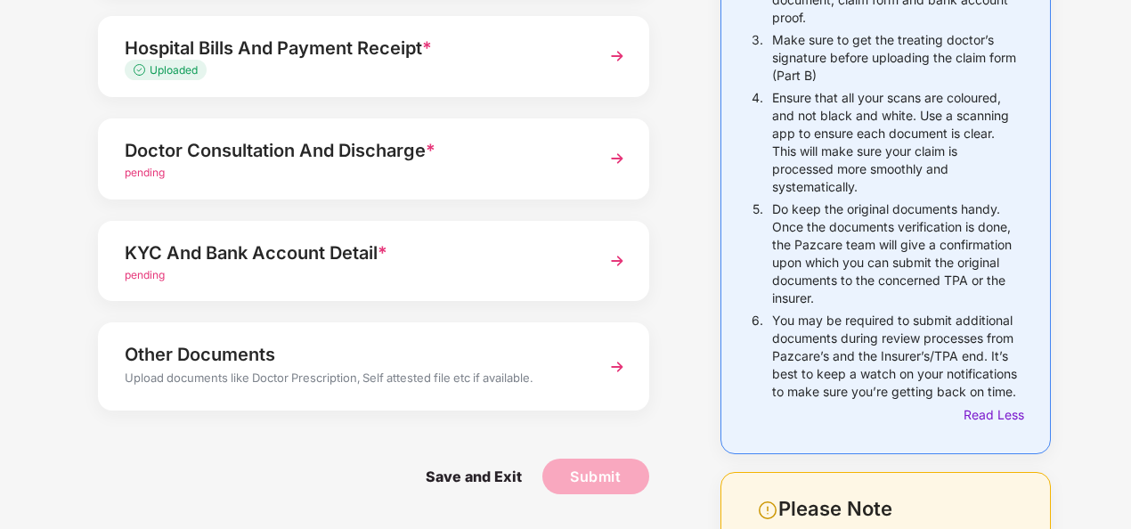
scroll to position [289, 0]
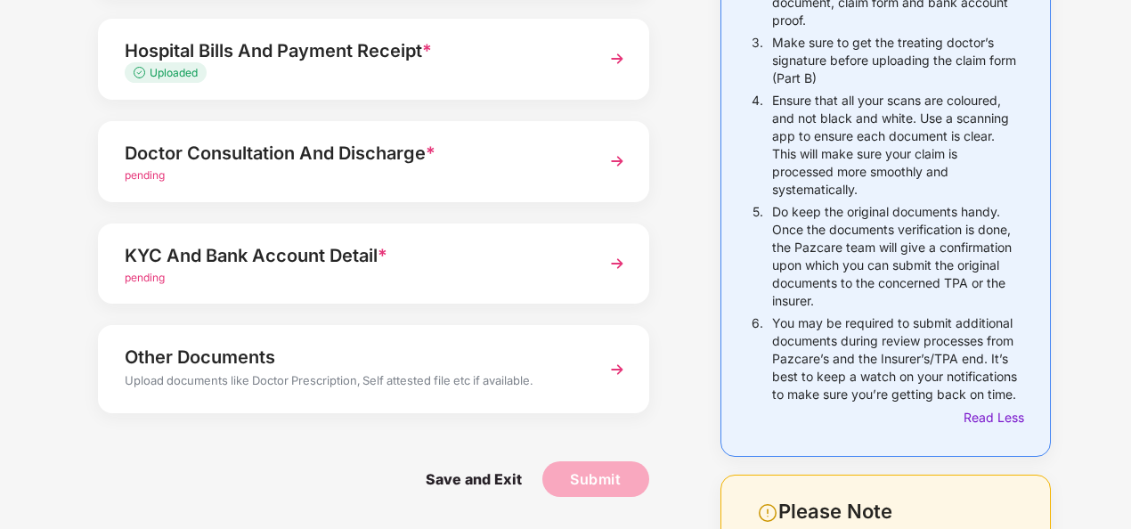
click at [1118, 191] on div "Things to Note While Uploading Claim Documents 1. All claim documents must be s…" at bounding box center [565, 293] width 1131 height 996
click at [618, 57] on img at bounding box center [617, 59] width 32 height 32
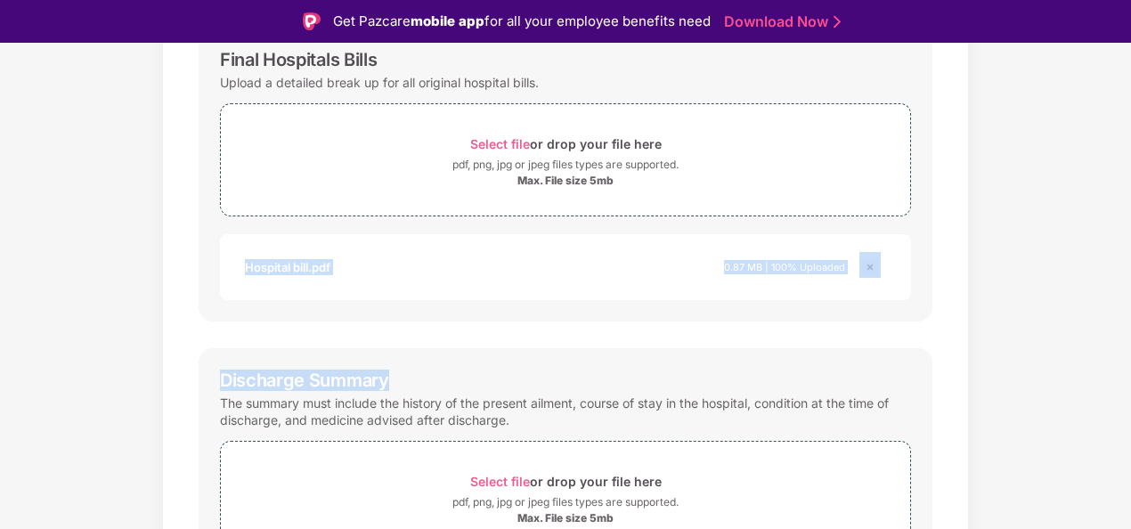
drag, startPoint x: 1127, startPoint y: 210, endPoint x: 1128, endPoint y: 333, distance: 122.9
click at [1128, 333] on div "Documents List > Hospital bills and Payment receipt Hospital bills and Payment …" at bounding box center [565, 462] width 1131 height 1249
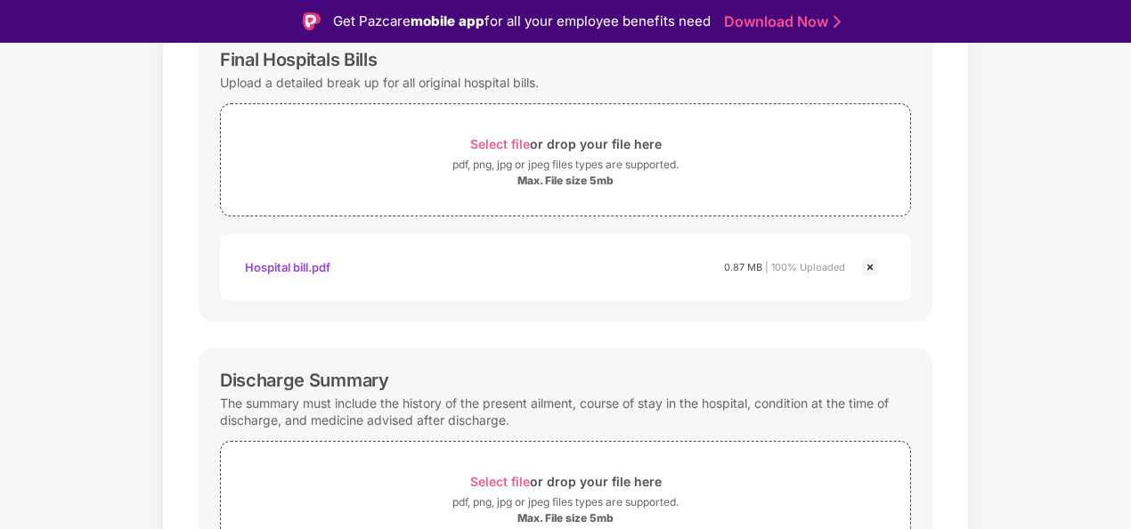
drag, startPoint x: 1128, startPoint y: 333, endPoint x: 1041, endPoint y: 394, distance: 106.7
click at [1041, 394] on div "Documents List > Hospital bills and Payment receipt Hospital bills and Payment …" at bounding box center [565, 462] width 1131 height 1249
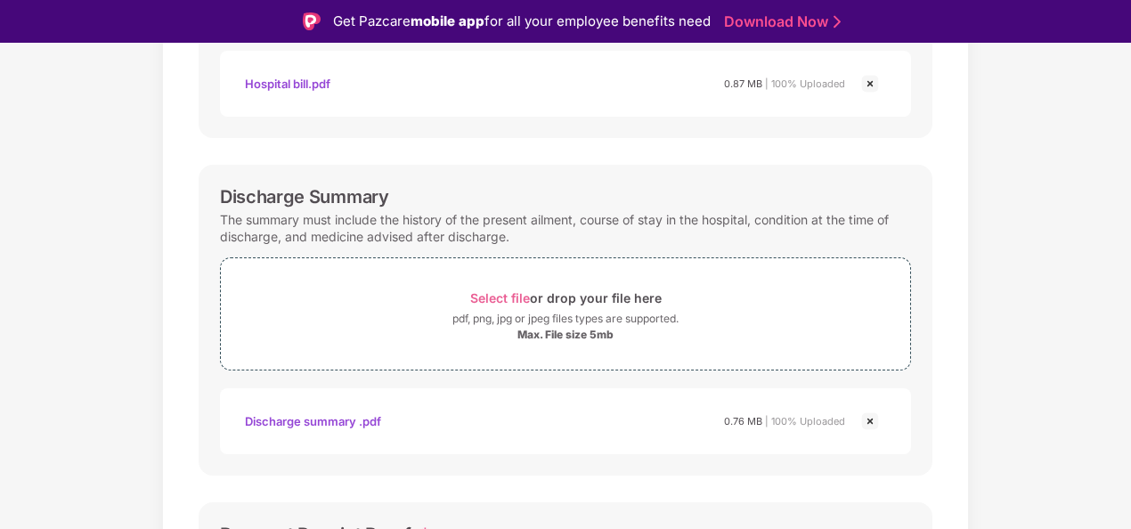
scroll to position [502, 0]
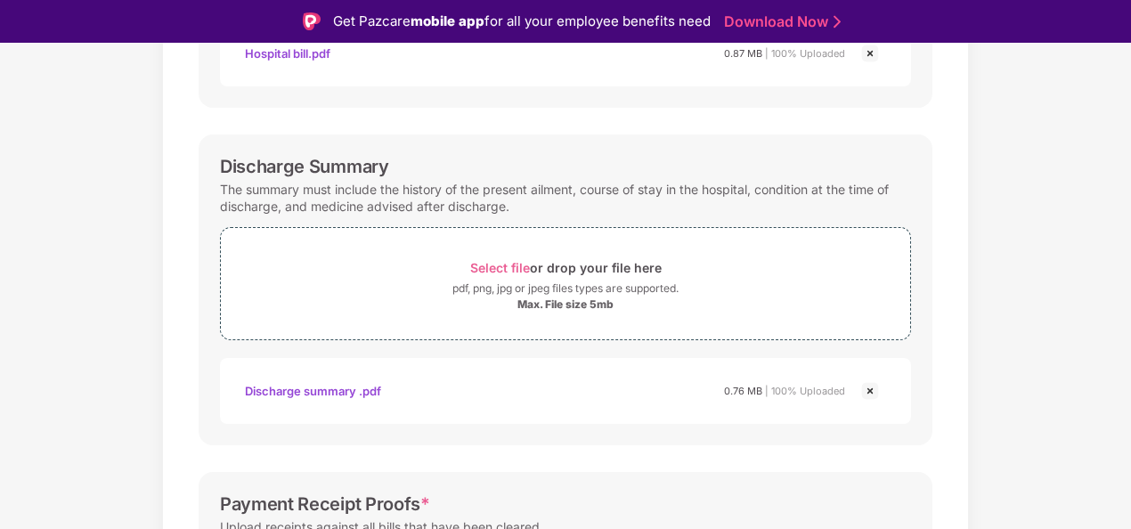
click at [308, 385] on div "Discharge summary .pdf" at bounding box center [313, 391] width 136 height 30
drag, startPoint x: 1128, startPoint y: 290, endPoint x: 1126, endPoint y: 325, distance: 34.8
click at [1126, 325] on div "Documents List > Hospital bills and Payment receipt Hospital bills and Payment …" at bounding box center [565, 248] width 1131 height 1249
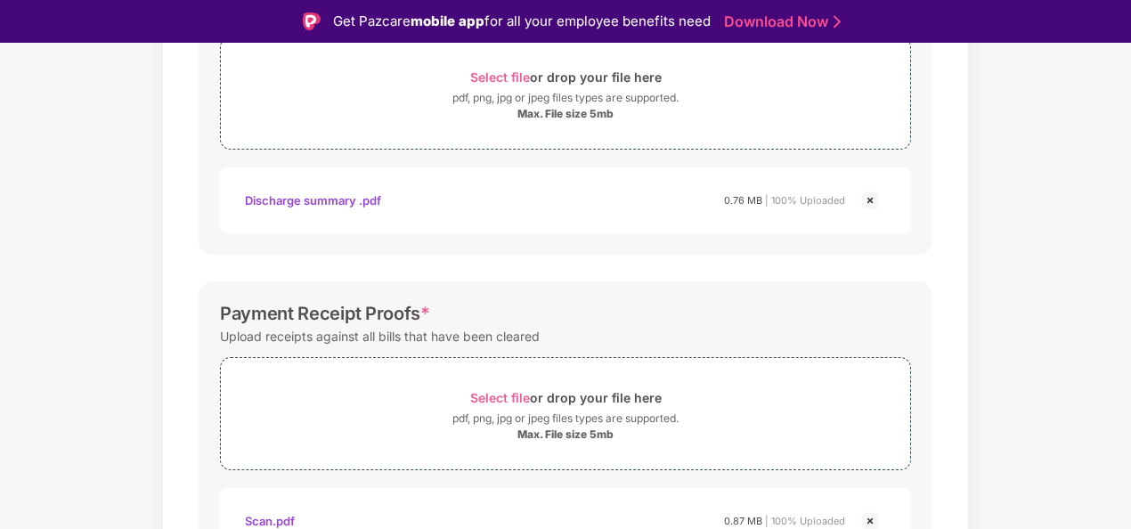
scroll to position [43, 0]
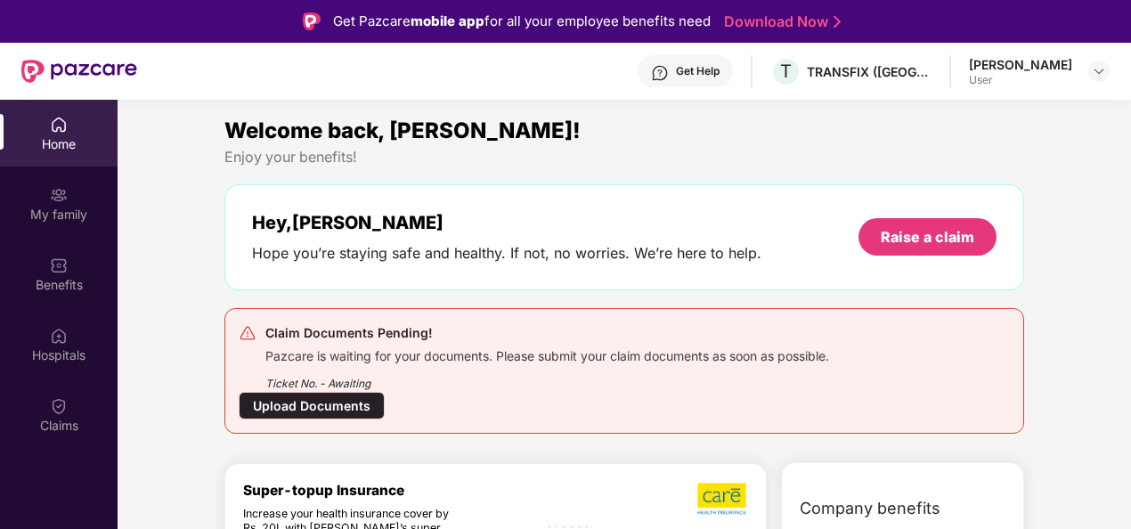
click at [296, 395] on div "Upload Documents" at bounding box center [312, 406] width 146 height 28
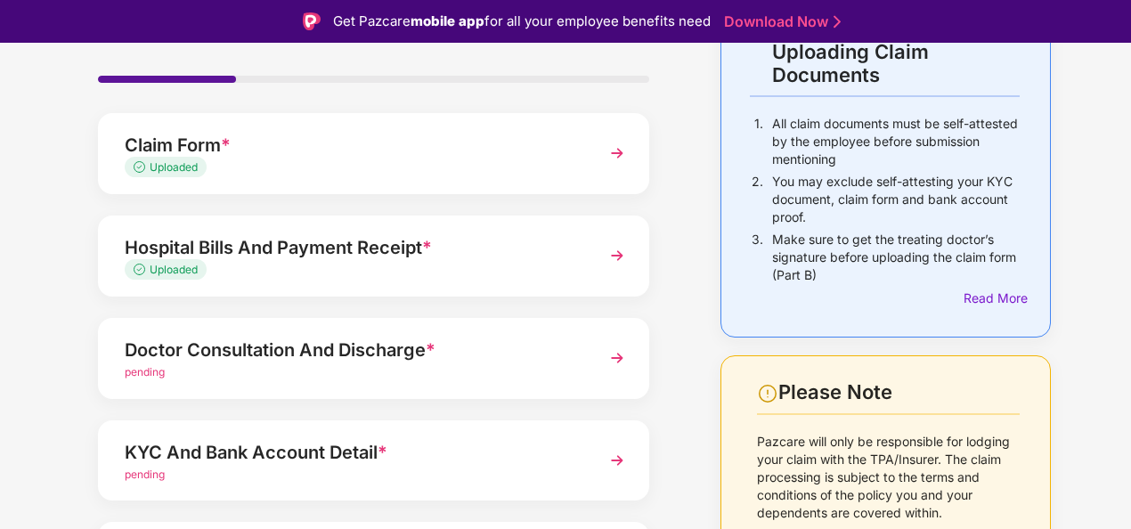
scroll to position [142, 0]
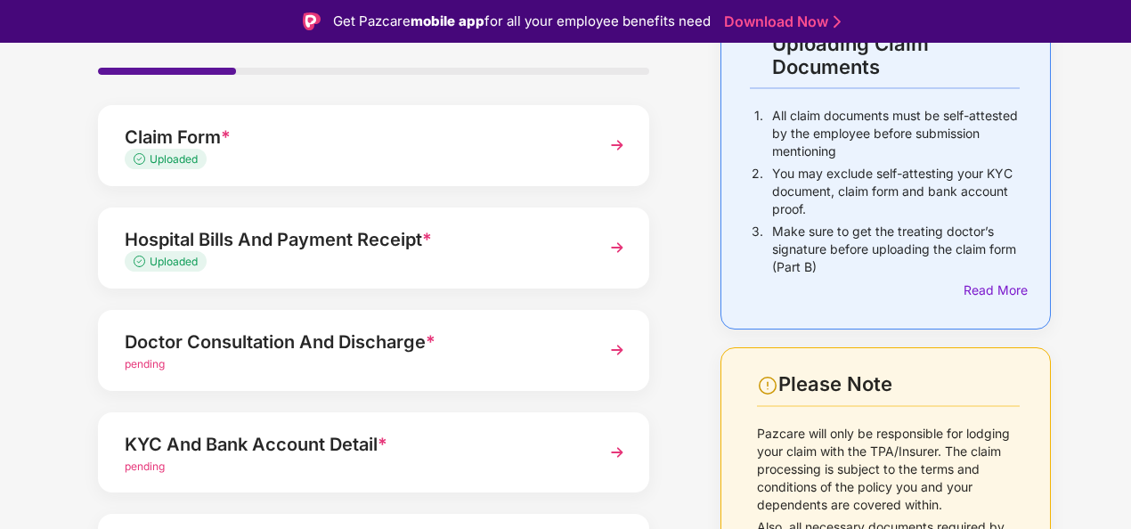
click at [606, 350] on img at bounding box center [617, 350] width 32 height 32
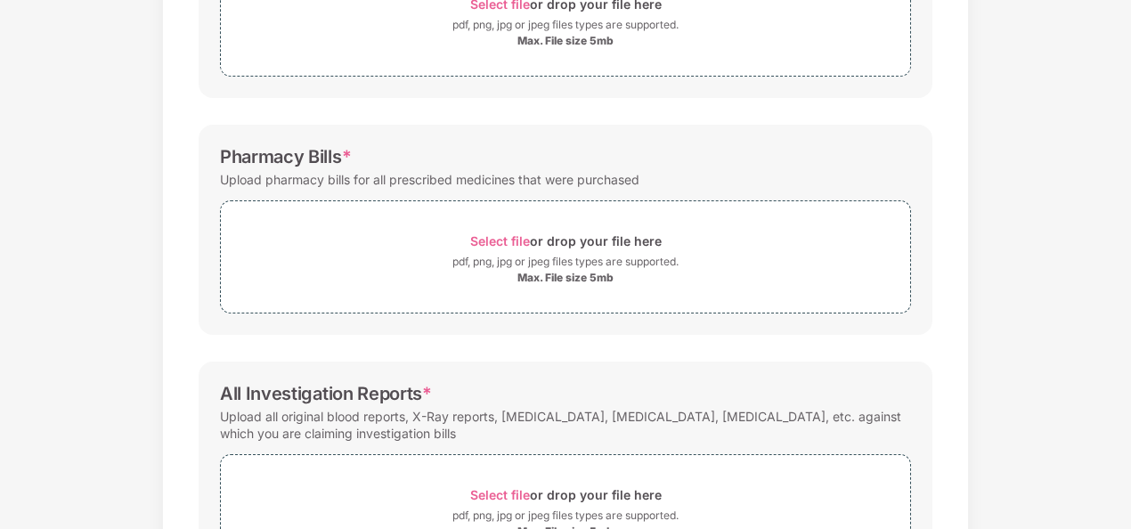
scroll to position [387, 0]
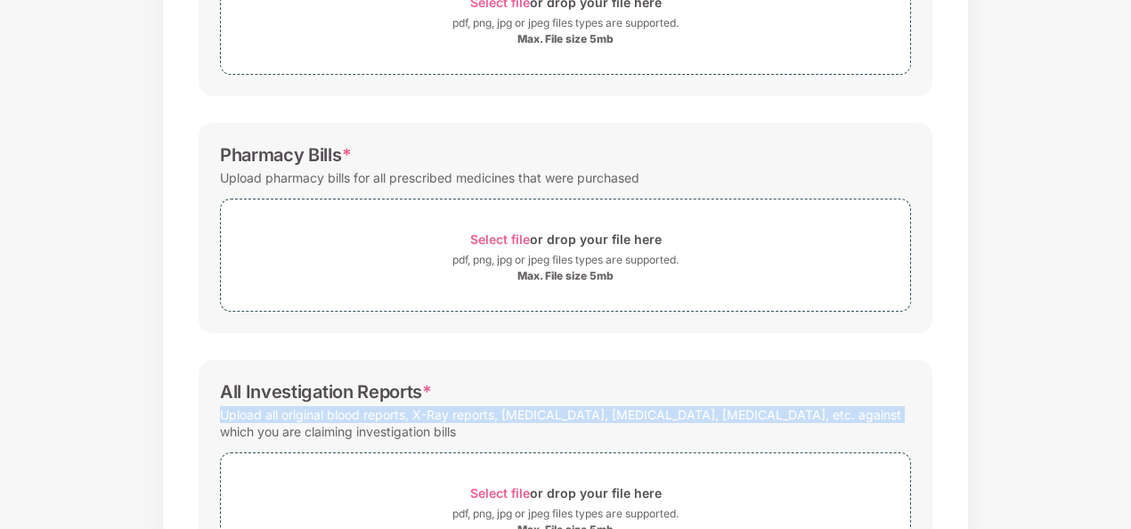
drag, startPoint x: 1111, startPoint y: 363, endPoint x: 1054, endPoint y: 402, distance: 68.7
click at [1054, 402] on div "Documents List > Doctor consultation and discharge summary Doctor consultation …" at bounding box center [565, 195] width 1131 height 998
click at [1110, 400] on div "Documents List > Doctor consultation and discharge summary Doctor consultation …" at bounding box center [565, 195] width 1131 height 998
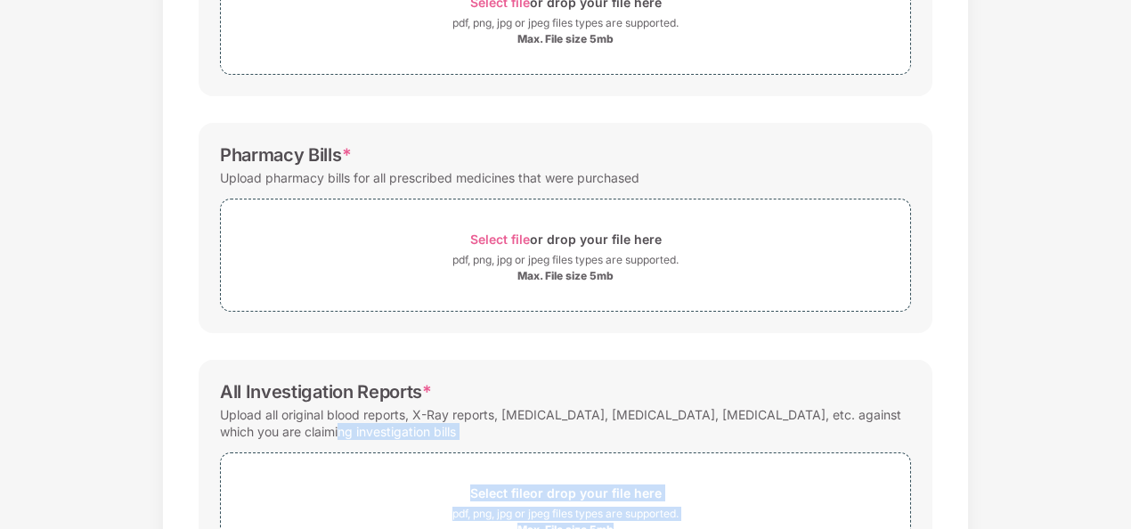
drag, startPoint x: 1126, startPoint y: 431, endPoint x: 1079, endPoint y: 477, distance: 66.1
click at [1079, 477] on div "Documents List > Doctor consultation and discharge summary Doctor consultation …" at bounding box center [565, 195] width 1131 height 998
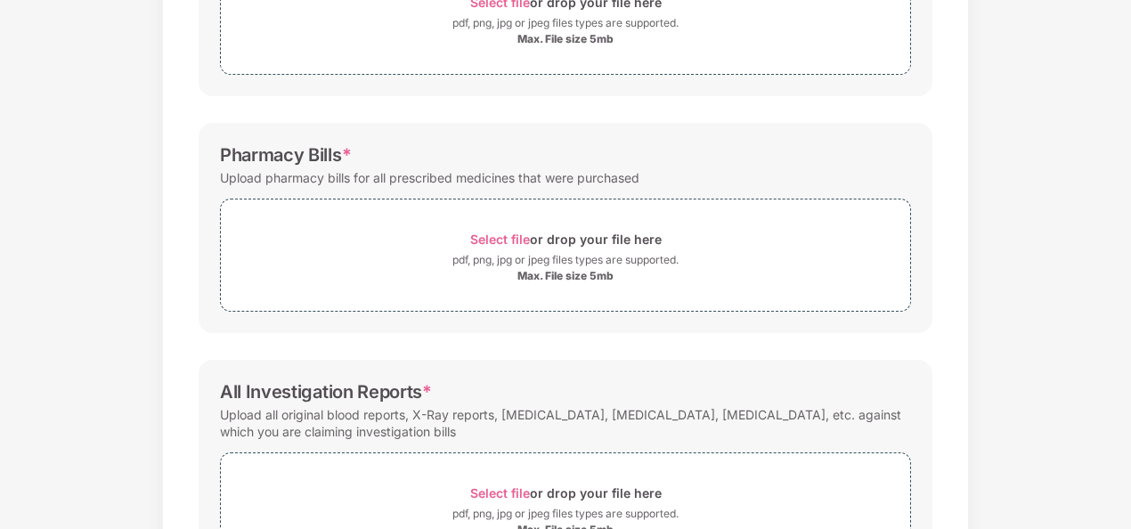
click at [1079, 477] on div "Documents List > Doctor consultation and discharge summary Doctor consultation …" at bounding box center [565, 195] width 1131 height 998
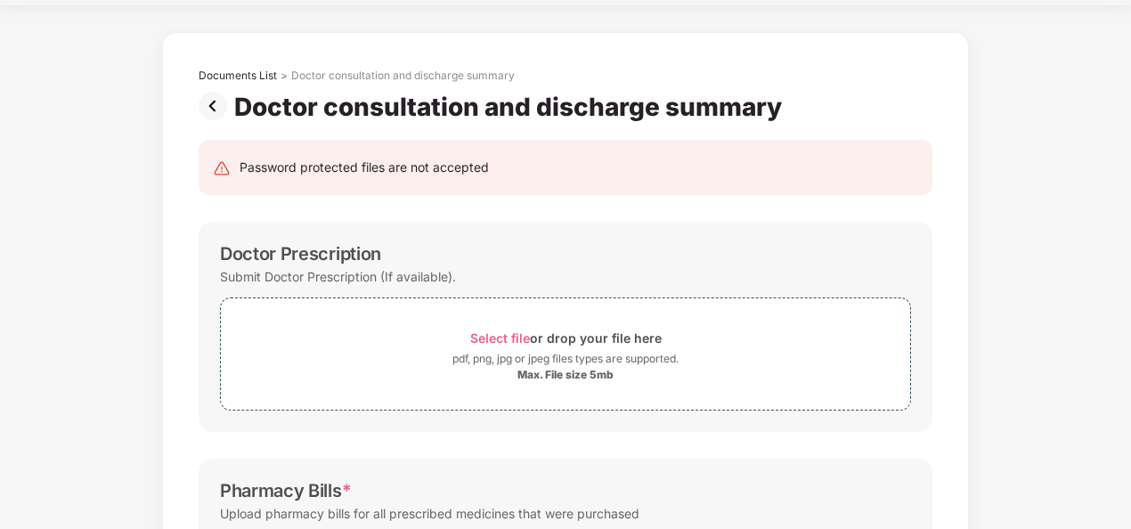
scroll to position [34, 0]
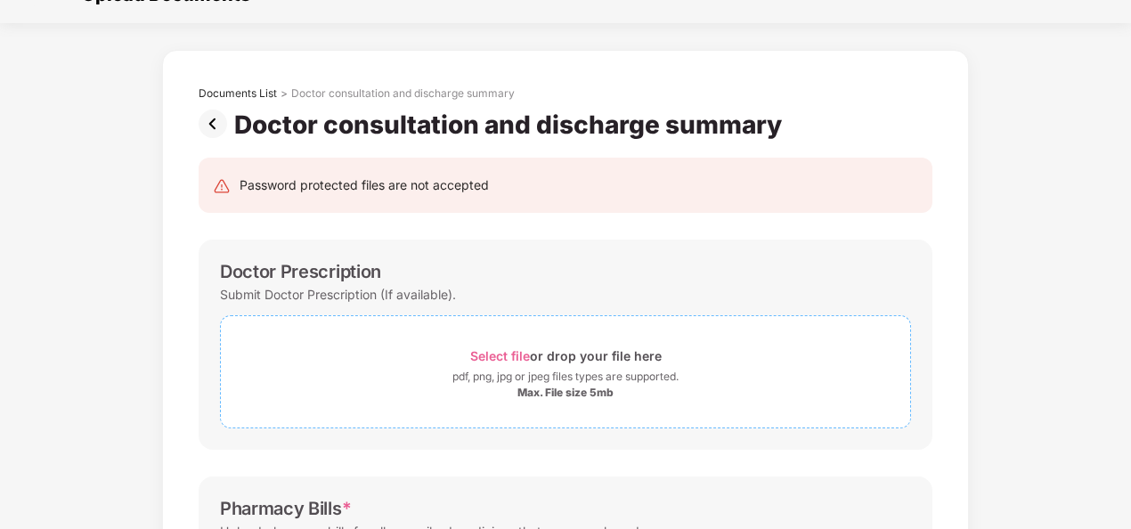
click at [501, 348] on span "Select file" at bounding box center [500, 355] width 60 height 15
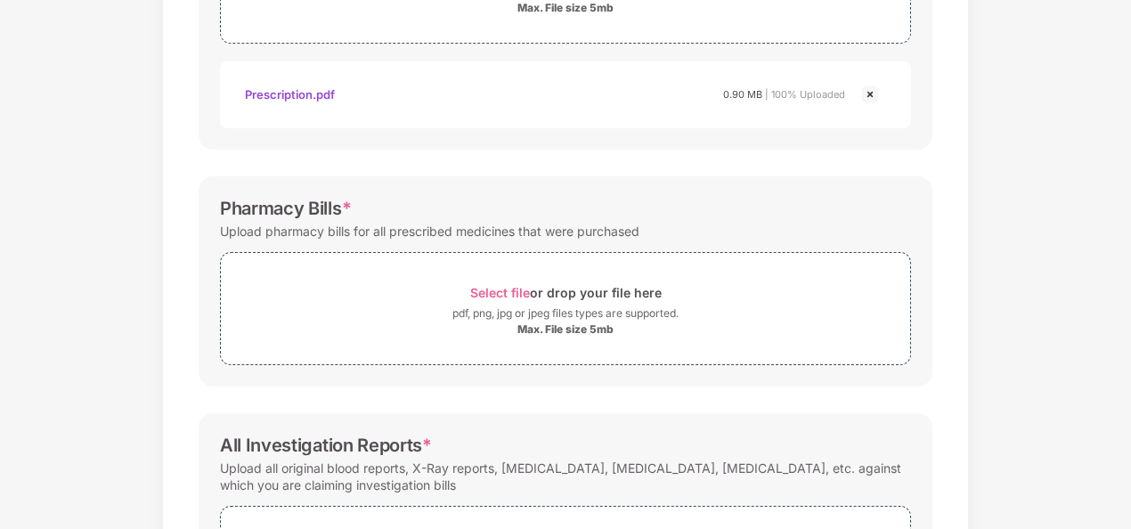
scroll to position [489, 0]
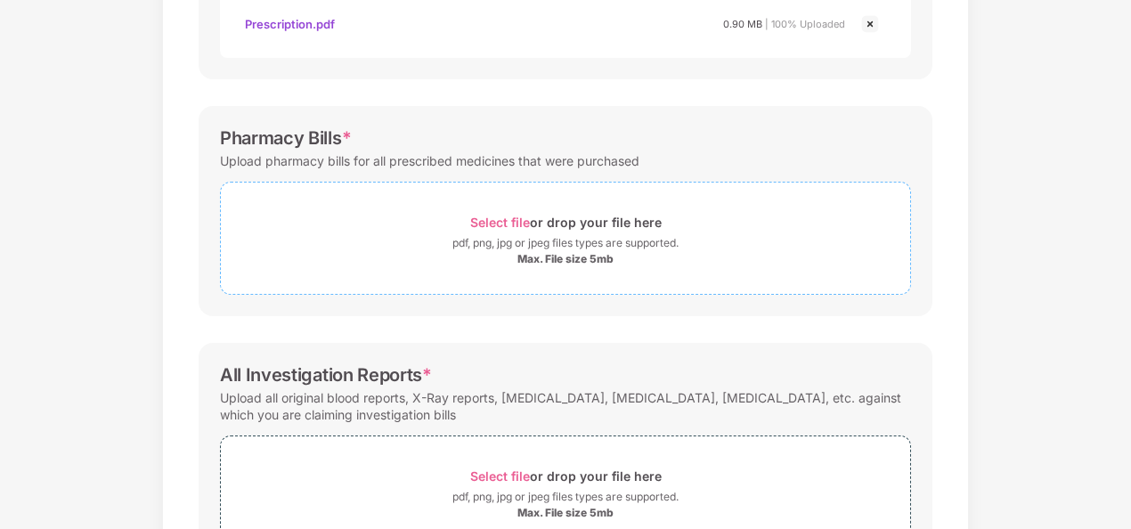
click at [473, 215] on span "Select file" at bounding box center [500, 222] width 60 height 15
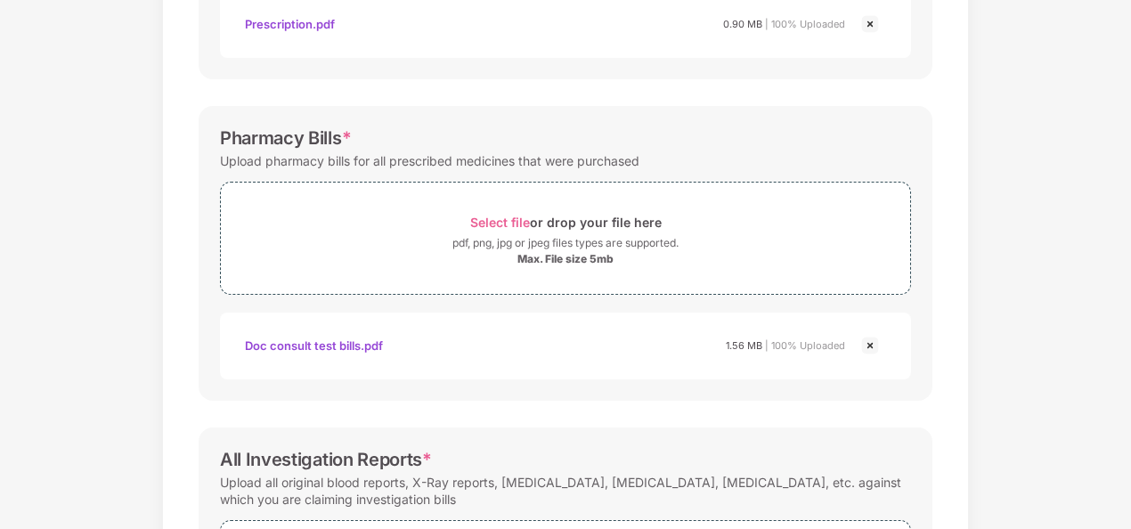
click at [333, 344] on div "Doc consult test bills.pdf" at bounding box center [314, 345] width 138 height 30
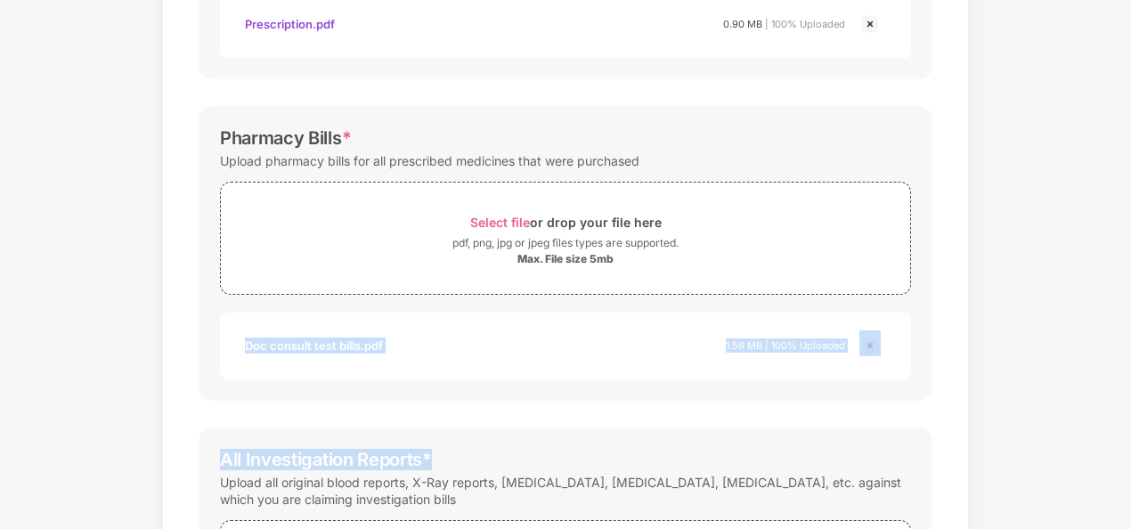
drag, startPoint x: 1127, startPoint y: 287, endPoint x: 1053, endPoint y: 435, distance: 165.3
click at [1053, 435] on div "Documents List > Doctor consultation and discharge summary Doctor consultation …" at bounding box center [565, 178] width 1131 height 1167
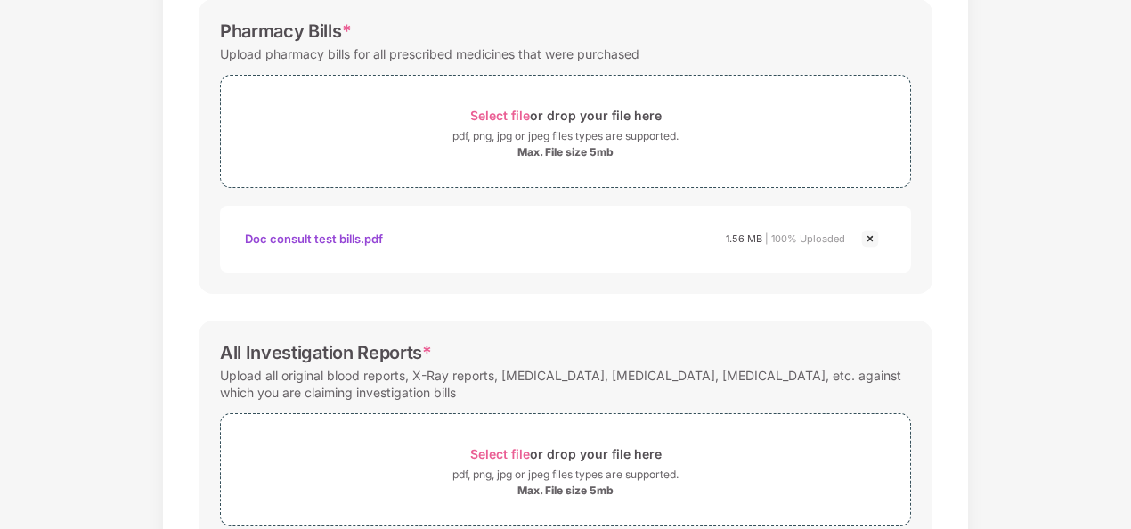
scroll to position [631, 0]
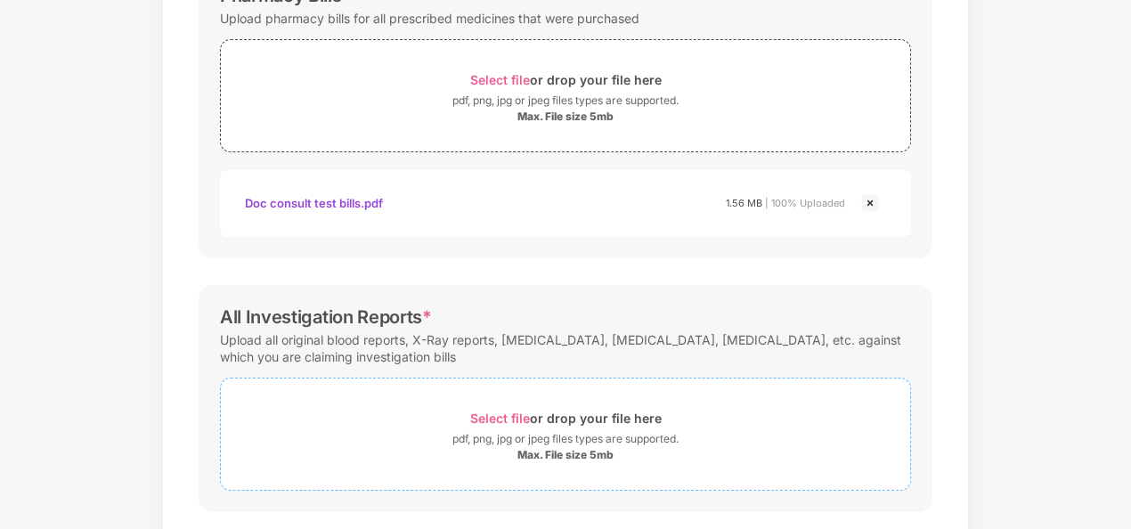
click at [499, 411] on span "Select file" at bounding box center [500, 418] width 60 height 15
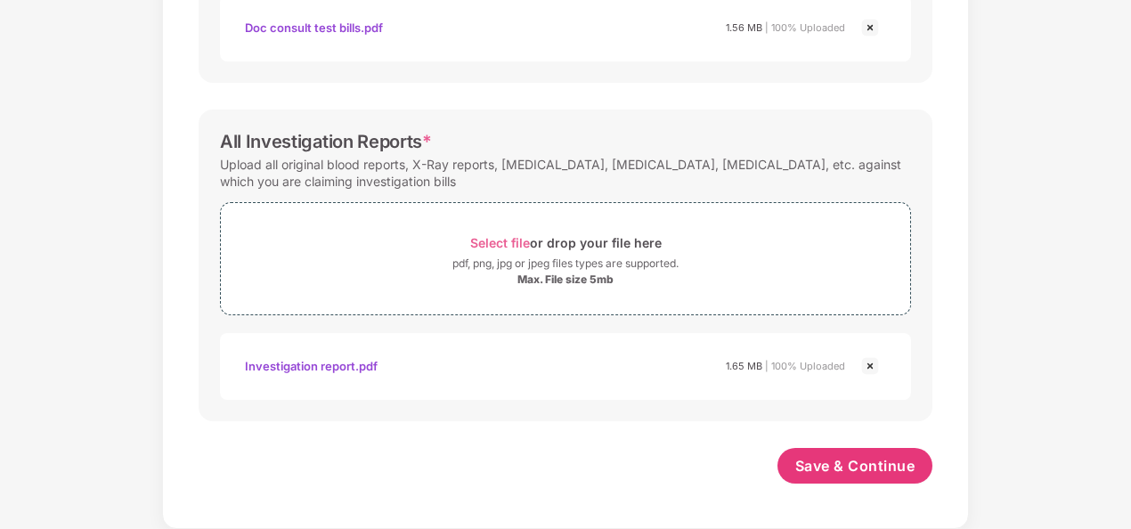
scroll to position [804, 0]
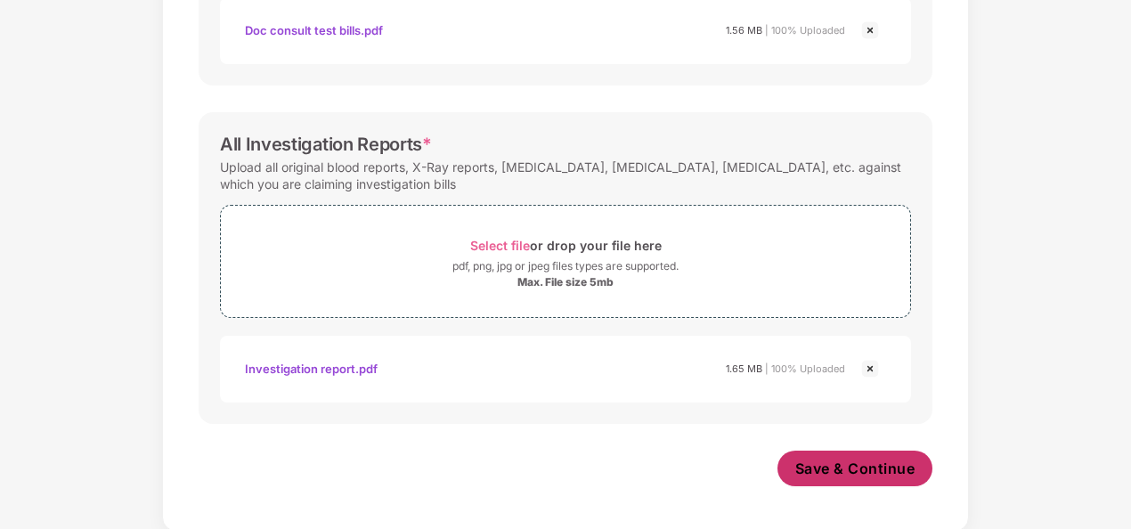
click at [879, 459] on span "Save & Continue" at bounding box center [855, 469] width 120 height 20
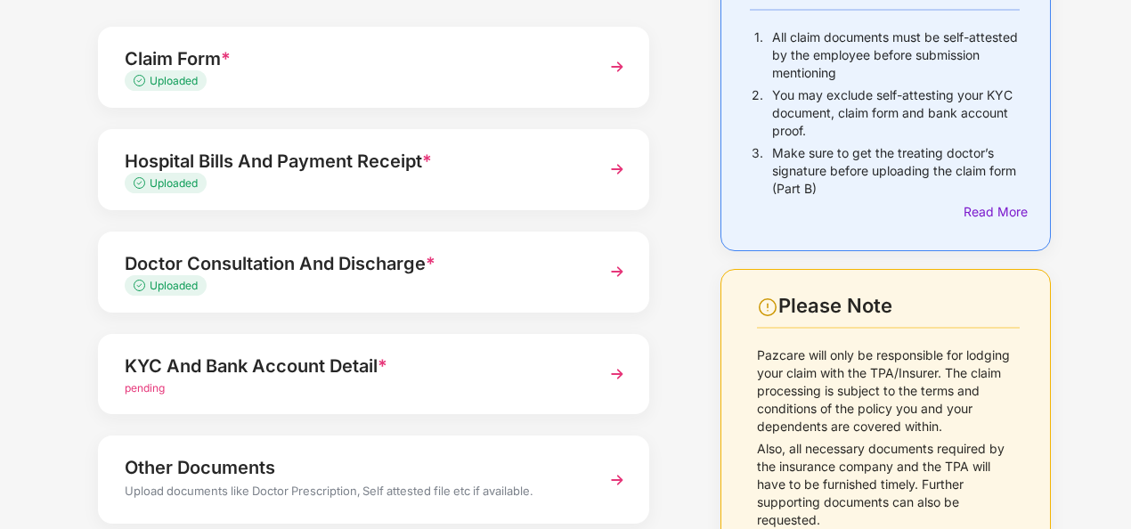
scroll to position [214, 0]
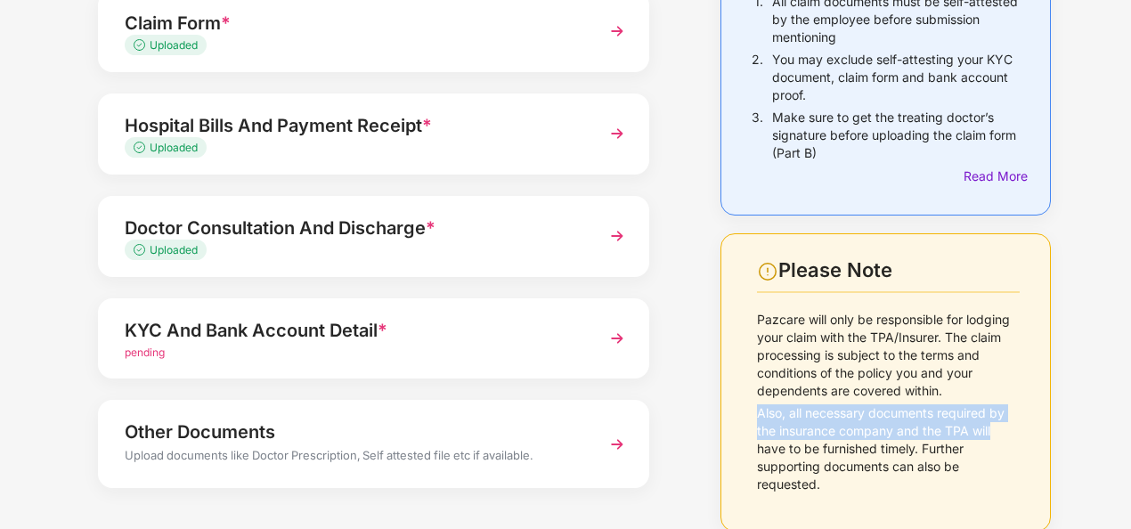
drag, startPoint x: 1128, startPoint y: 392, endPoint x: 1094, endPoint y: 424, distance: 46.6
click at [1094, 424] on div "Things to Note While Uploading Claim Documents 1. All claim documents must be s…" at bounding box center [565, 234] width 1131 height 728
click at [1079, 436] on div "Things to Note While Uploading Claim Documents 1. All claim documents must be s…" at bounding box center [565, 234] width 1131 height 728
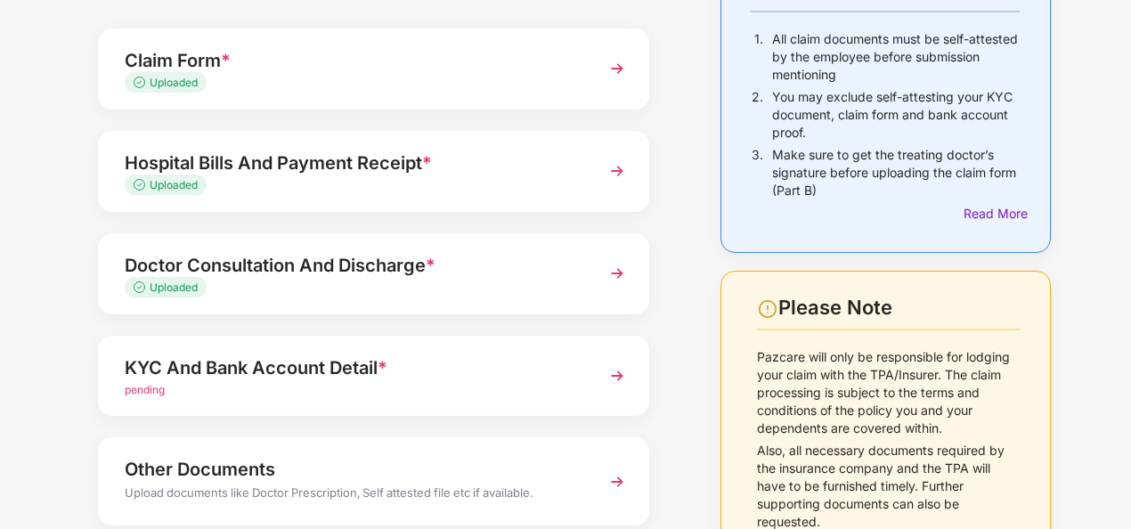
scroll to position [178, 0]
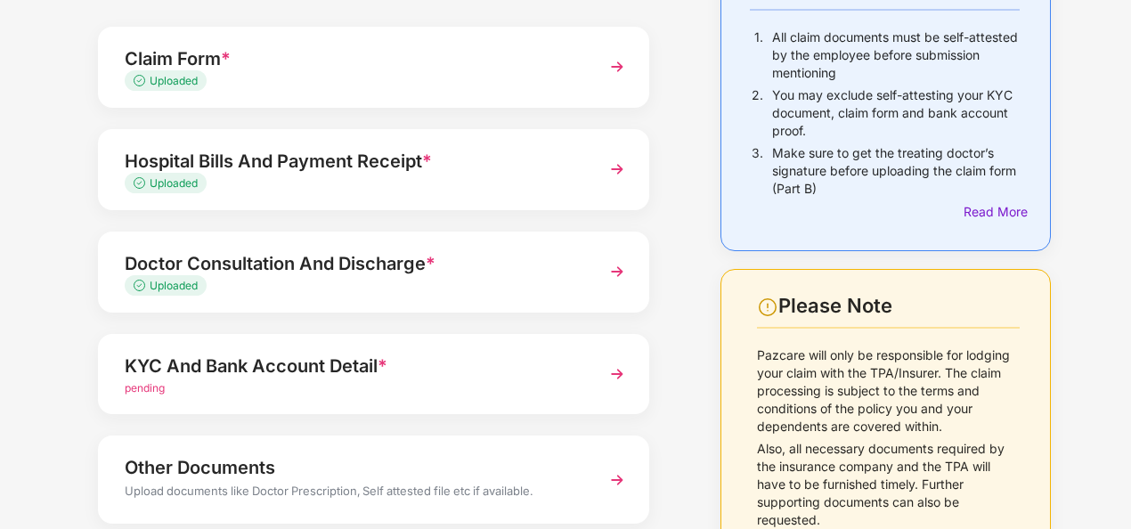
click at [617, 375] on img at bounding box center [617, 374] width 32 height 32
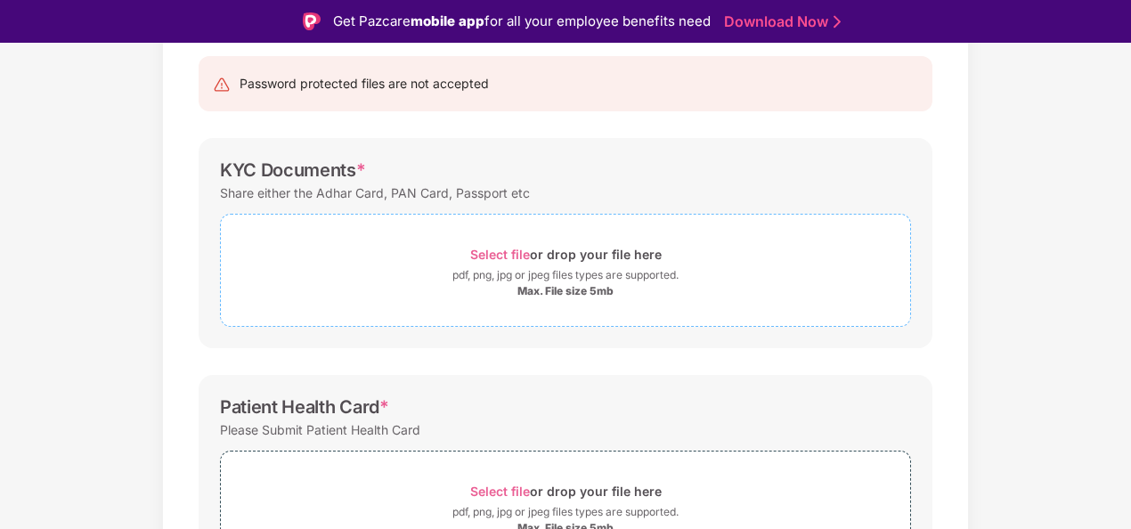
click at [489, 249] on span "Select file" at bounding box center [500, 254] width 60 height 15
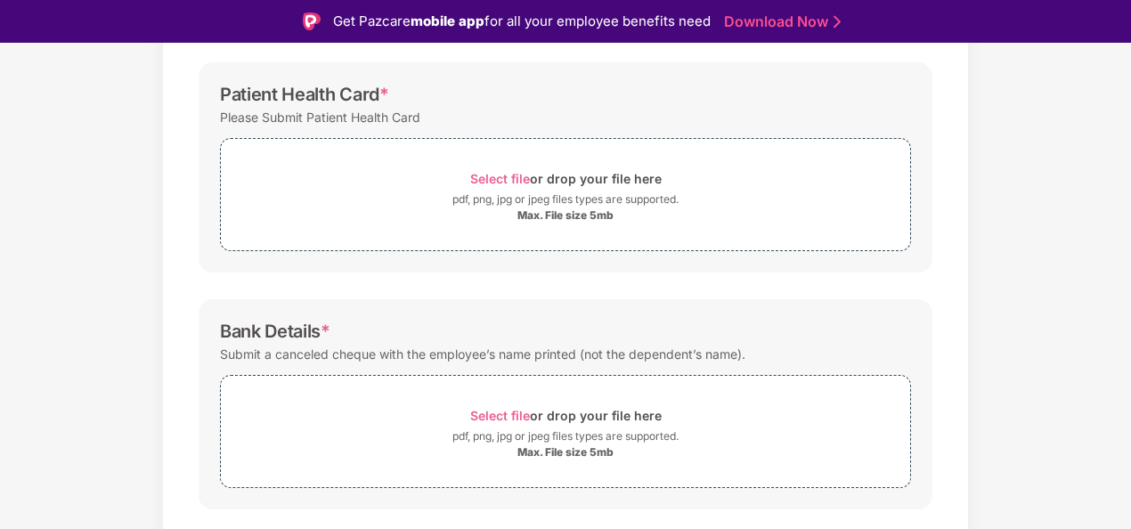
scroll to position [584, 0]
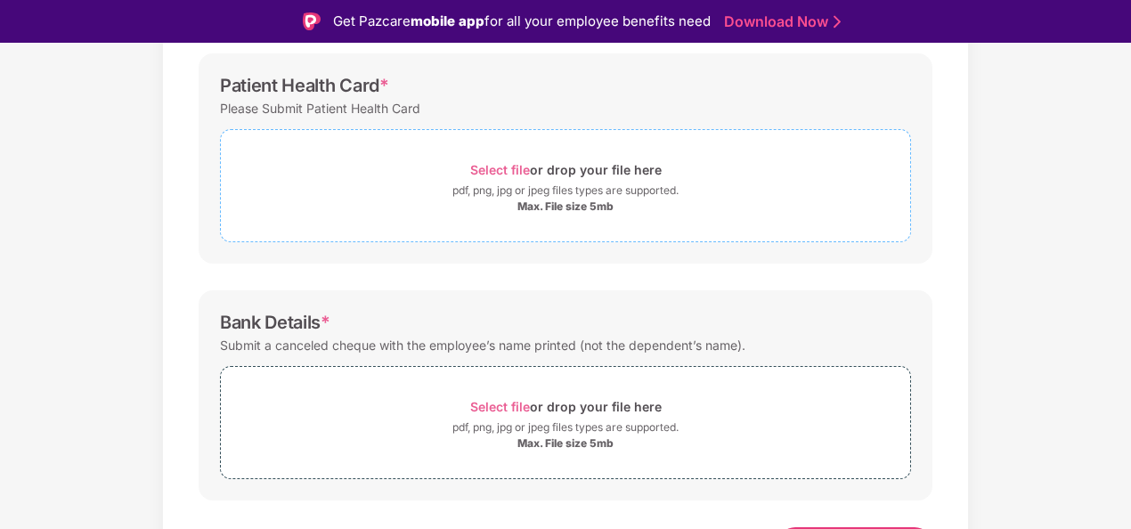
click at [489, 159] on div "Select file or drop your file here" at bounding box center [565, 170] width 191 height 24
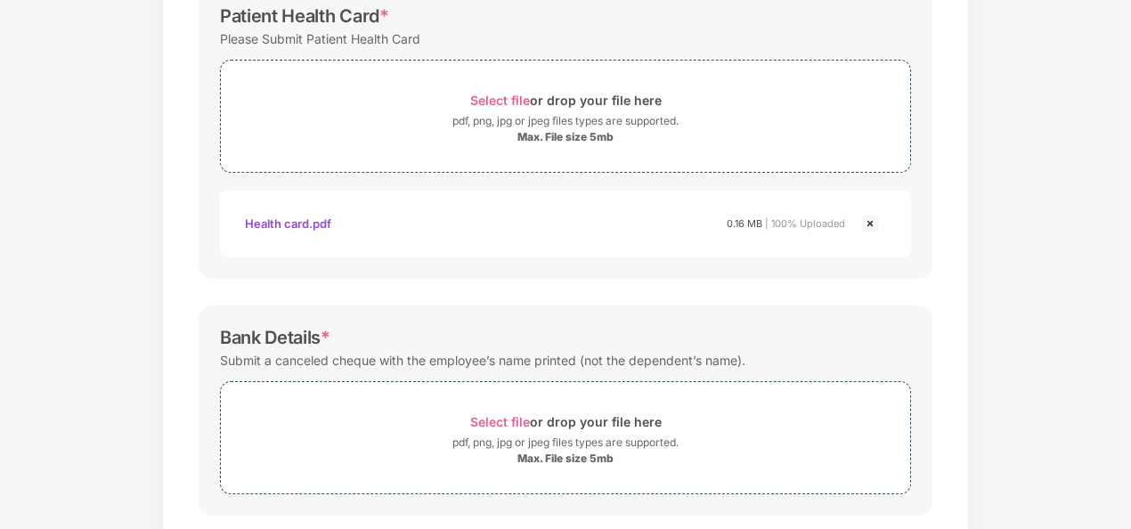
scroll to position [614, 0]
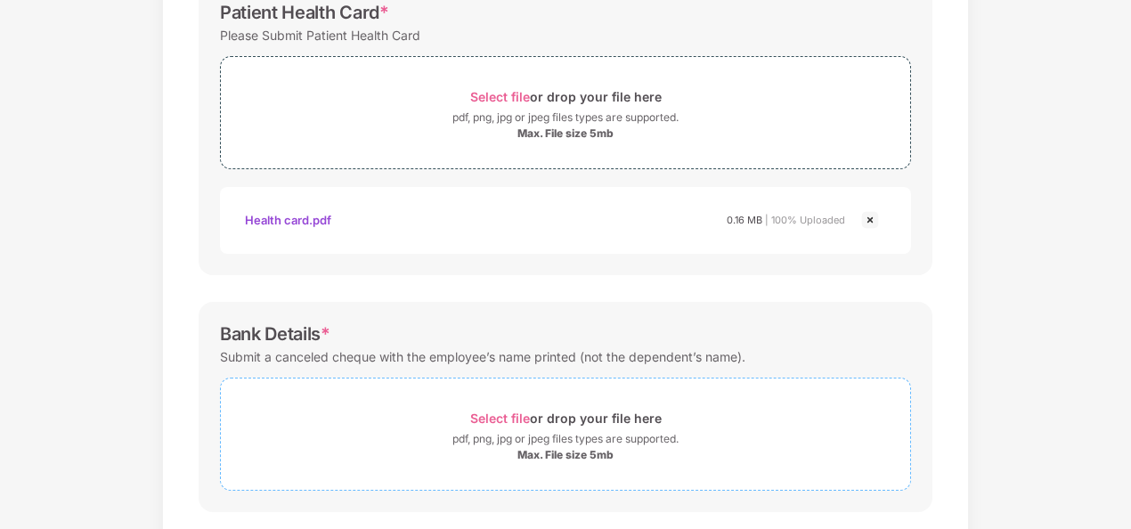
click at [505, 414] on span "Select file" at bounding box center [500, 418] width 60 height 15
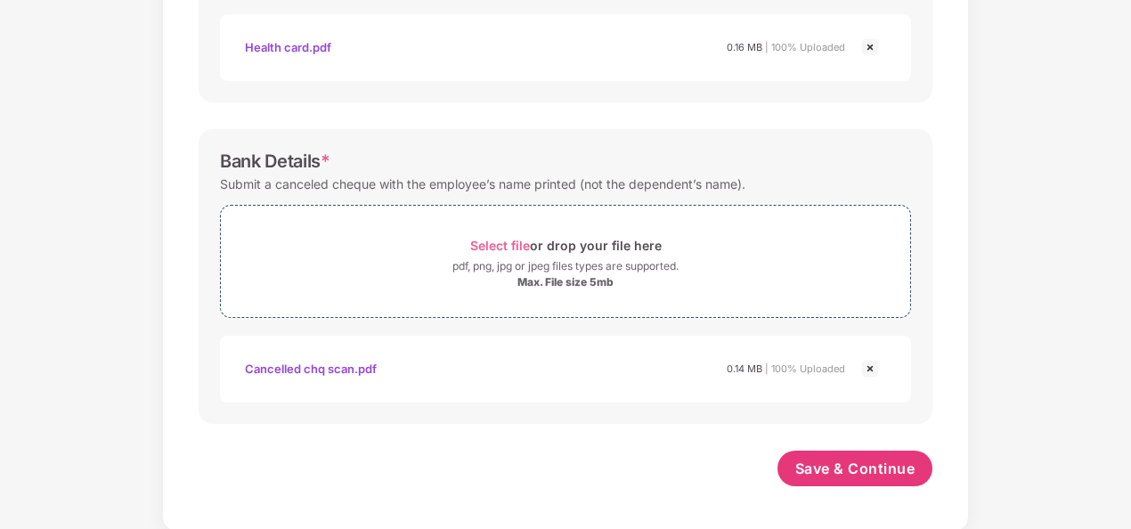
click at [335, 363] on div "Cancelled chq scan.pdf" at bounding box center [311, 369] width 132 height 30
click at [817, 454] on button "Save & Continue" at bounding box center [855, 469] width 156 height 36
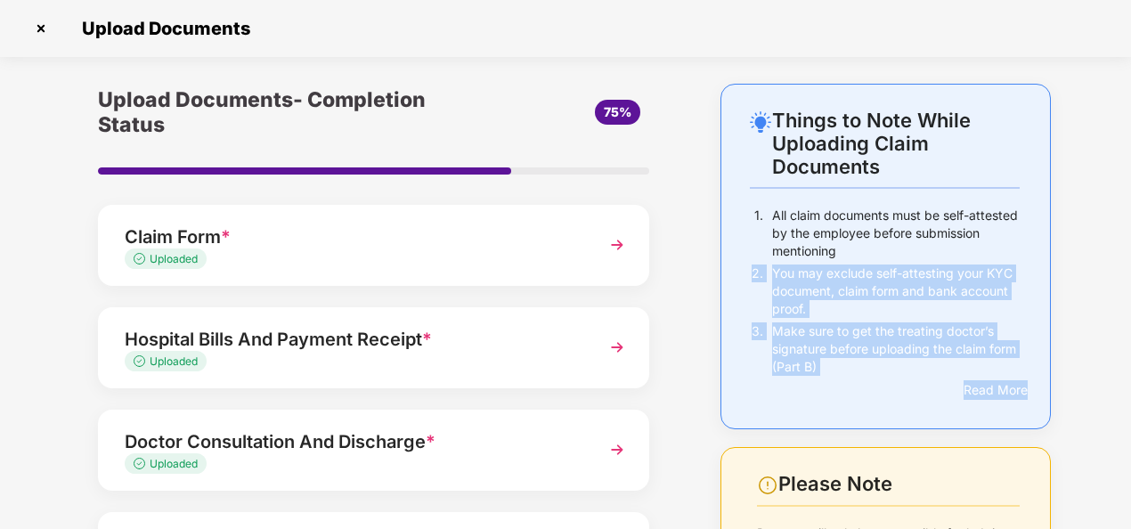
drag, startPoint x: 1127, startPoint y: 259, endPoint x: 1101, endPoint y: 414, distance: 157.2
click at [1101, 414] on div "Things to Note While Uploading Claim Documents 1. All claim documents must be s…" at bounding box center [565, 448] width 1131 height 728
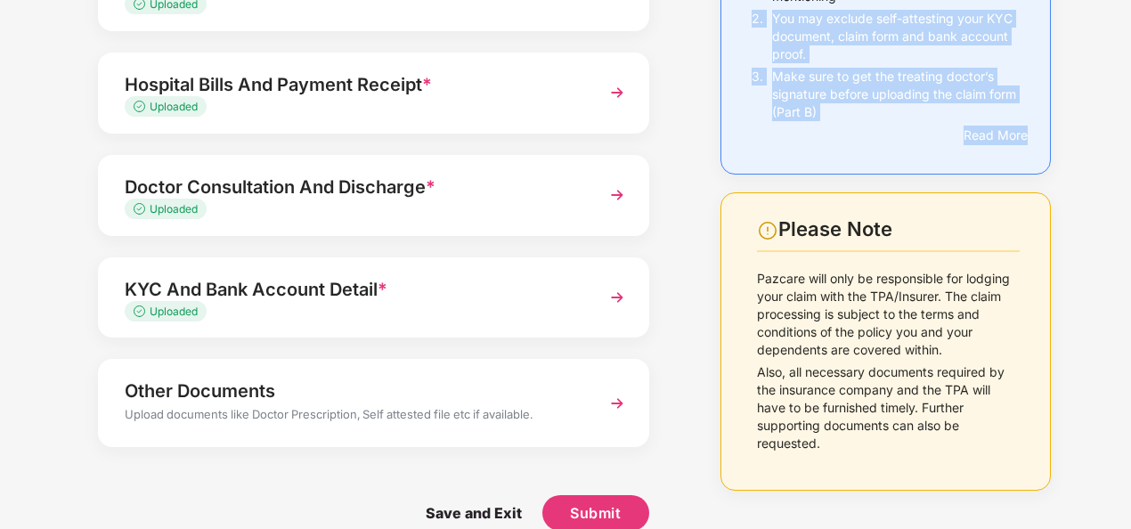
scroll to position [283, 0]
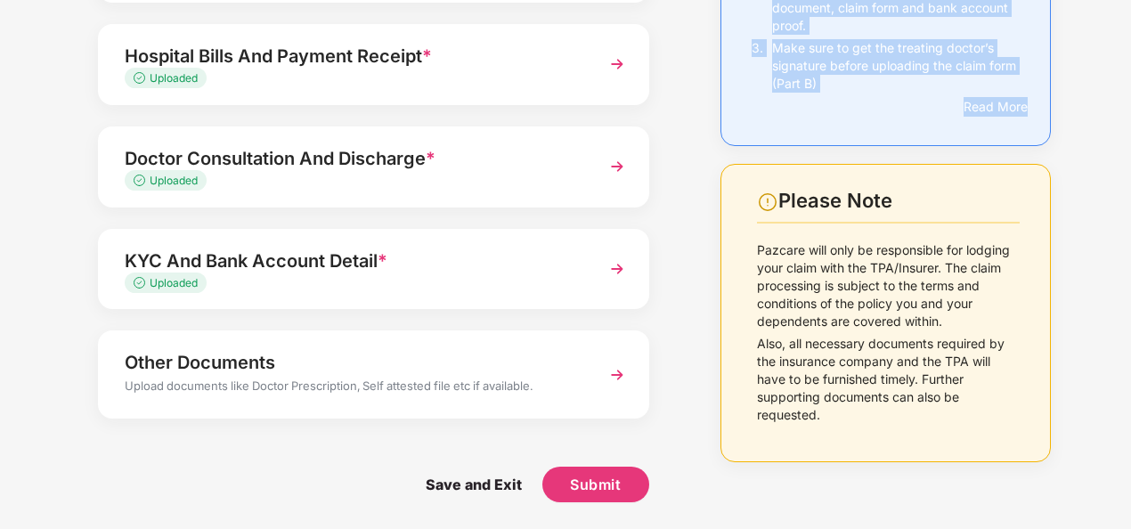
click at [611, 371] on img at bounding box center [617, 375] width 32 height 32
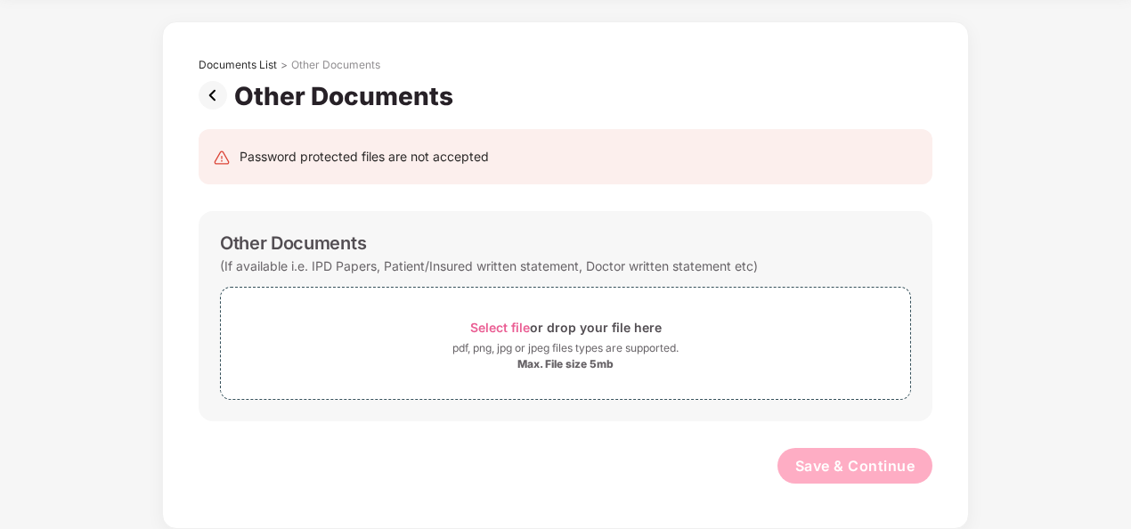
scroll to position [61, 0]
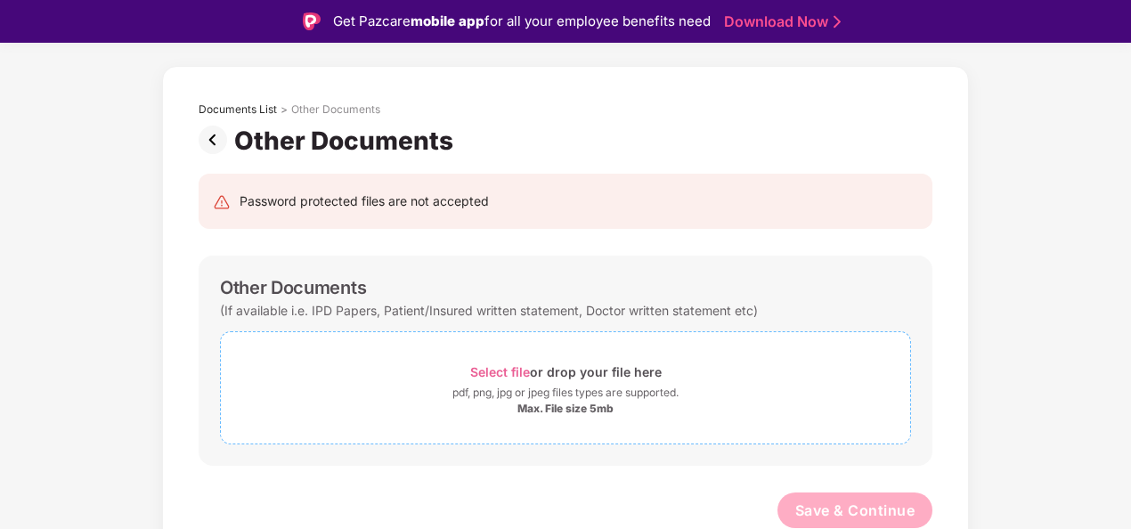
click at [502, 369] on span "Select file" at bounding box center [500, 371] width 60 height 15
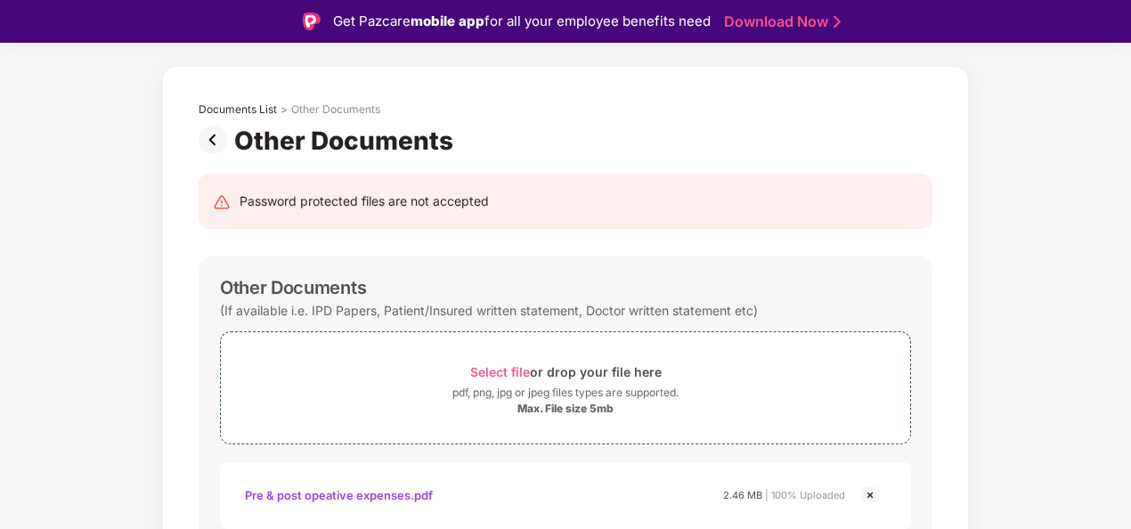
scroll to position [146, 0]
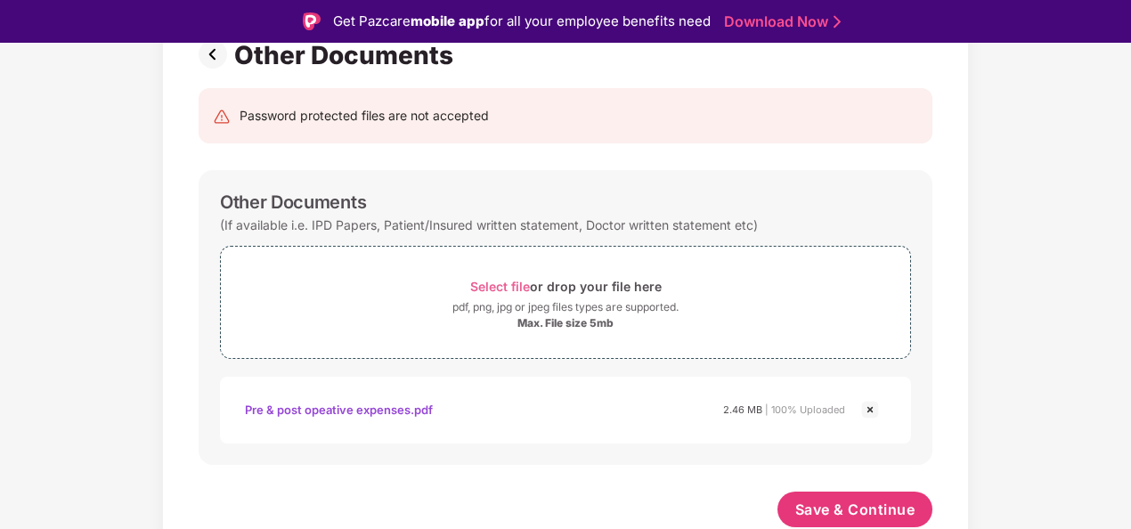
click at [353, 406] on div "Pre & post opeative expenses.pdf" at bounding box center [339, 409] width 188 height 30
click at [1126, 254] on div "Documents List > Other Documents Other Documents Password protected files are n…" at bounding box center [565, 276] width 1131 height 592
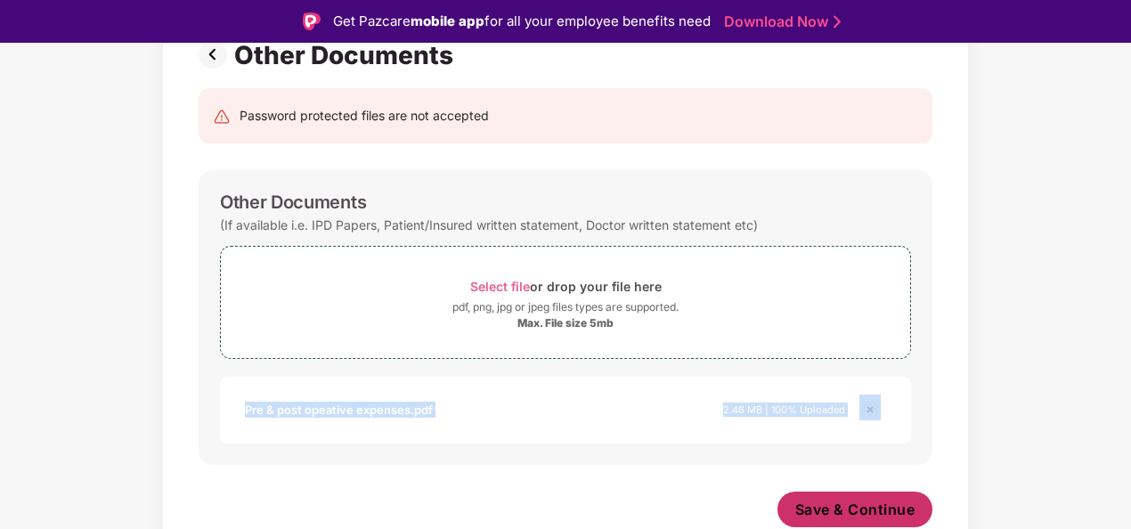
drag, startPoint x: 1126, startPoint y: 254, endPoint x: 844, endPoint y: 499, distance: 373.0
click at [844, 499] on div "Documents List > Other Documents Other Documents Password protected files are n…" at bounding box center [565, 276] width 1131 height 592
click at [844, 500] on span "Save & Continue" at bounding box center [855, 510] width 120 height 20
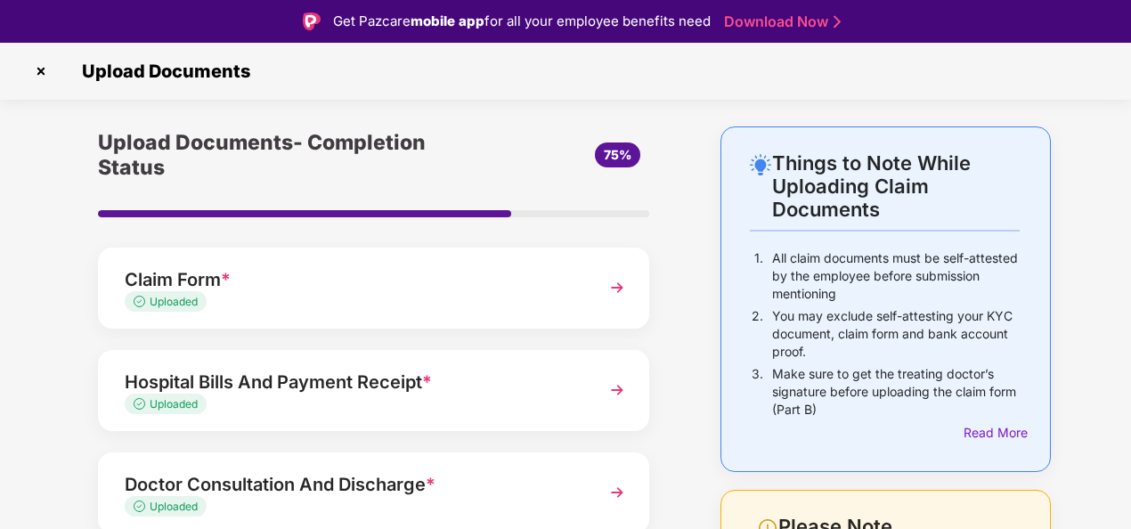
scroll to position [43, 0]
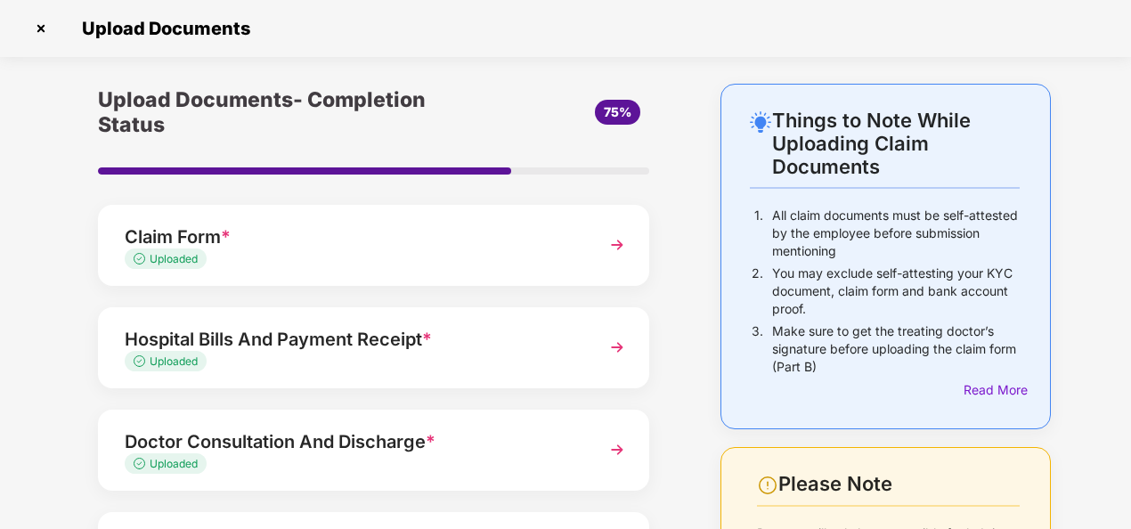
click at [1123, 427] on div "Things to Note While Uploading Claim Documents 1. All claim documents must be s…" at bounding box center [565, 444] width 1131 height 721
drag, startPoint x: 1123, startPoint y: 427, endPoint x: 1094, endPoint y: 223, distance: 206.8
click at [1094, 223] on div "Things to Note While Uploading Claim Documents 1. All claim documents must be s…" at bounding box center [565, 444] width 1131 height 721
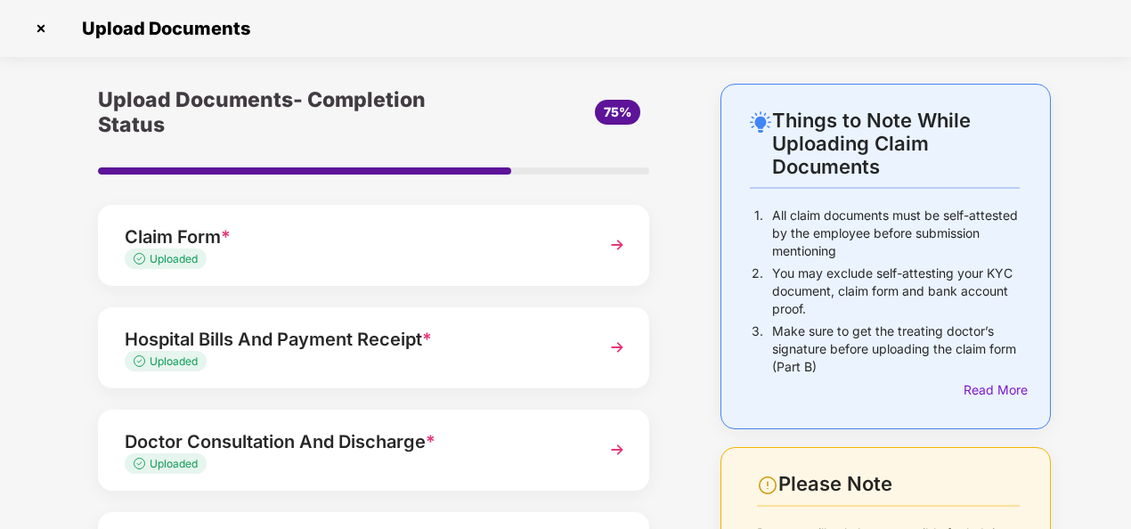
scroll to position [276, 0]
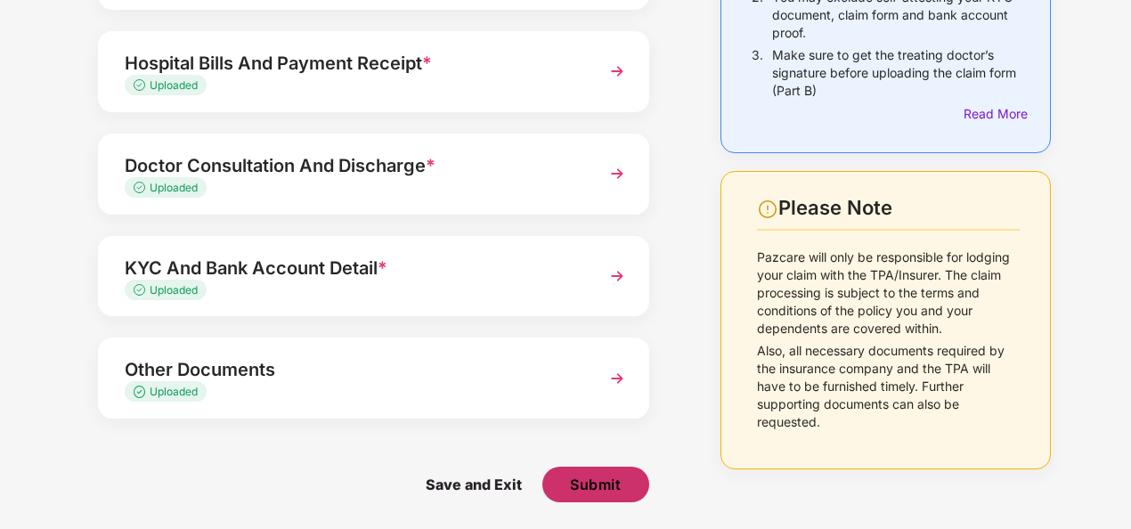
click at [598, 483] on span "Submit" at bounding box center [595, 485] width 51 height 20
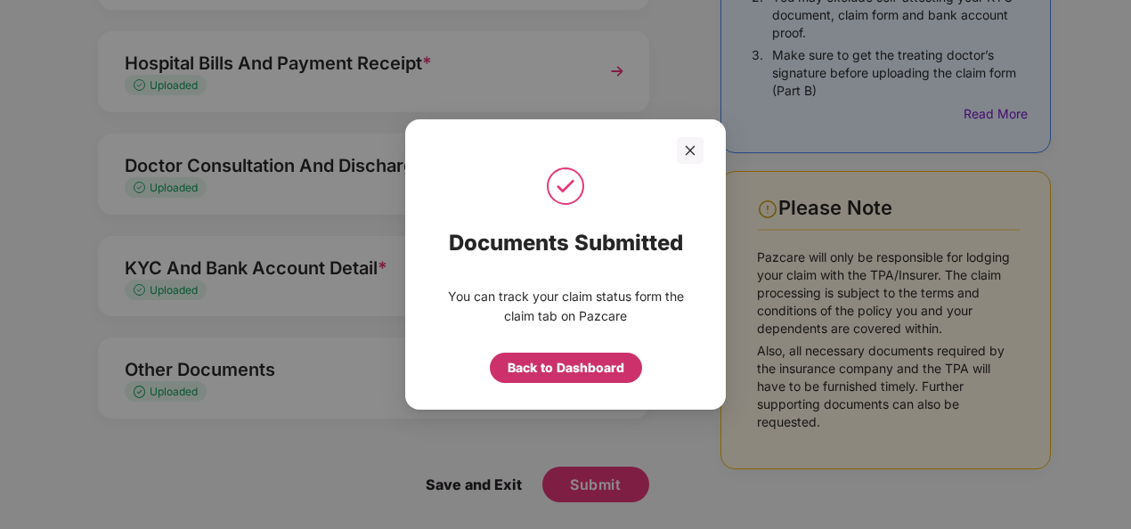
click at [580, 369] on div "Back to Dashboard" at bounding box center [566, 368] width 117 height 20
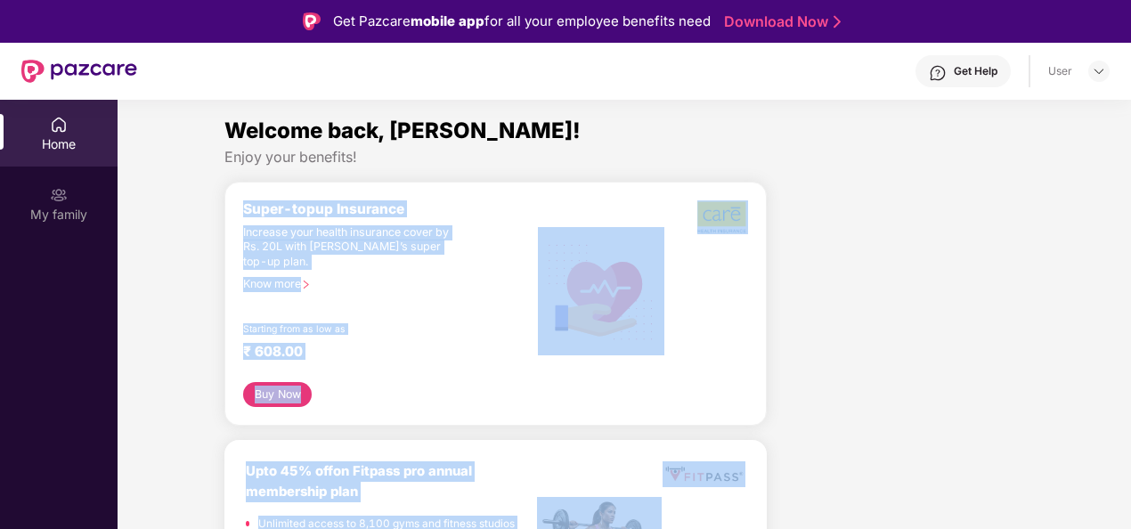
drag, startPoint x: 1128, startPoint y: 153, endPoint x: 1122, endPoint y: 199, distance: 46.7
drag, startPoint x: 1122, startPoint y: 199, endPoint x: 1060, endPoint y: 237, distance: 72.7
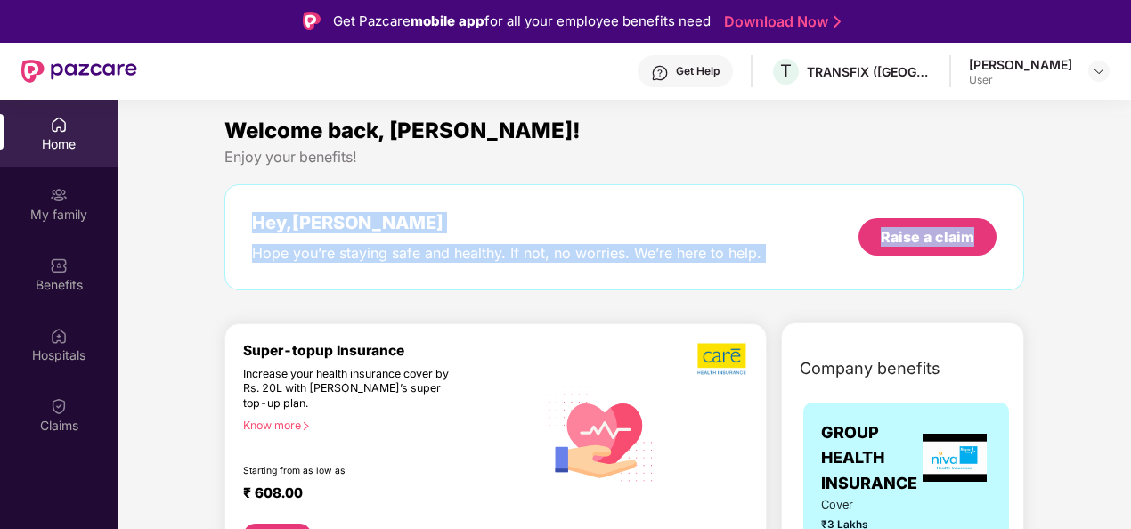
drag, startPoint x: 1127, startPoint y: 155, endPoint x: 1101, endPoint y: 305, distance: 152.0
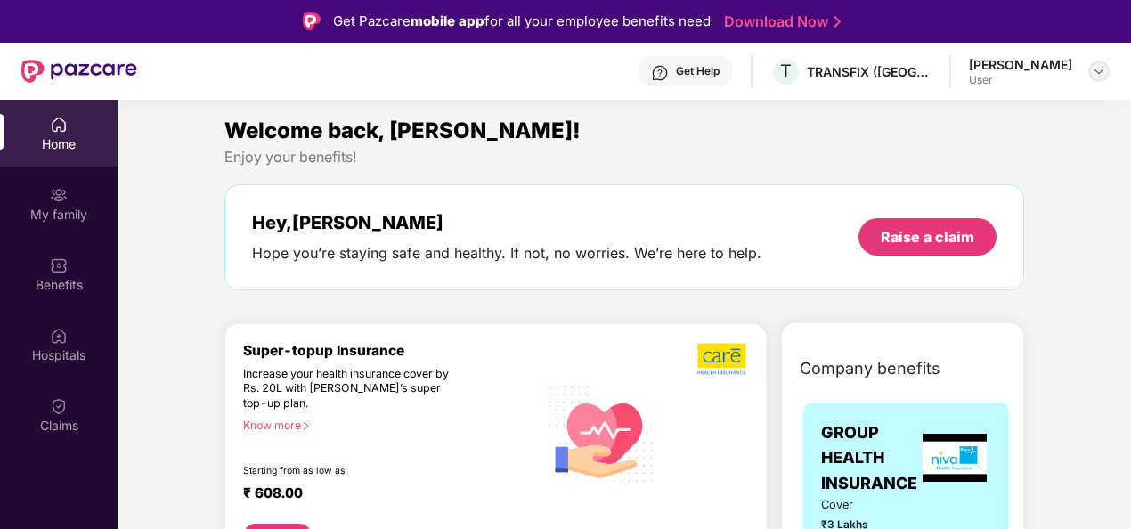
click at [1102, 74] on img at bounding box center [1099, 71] width 14 height 14
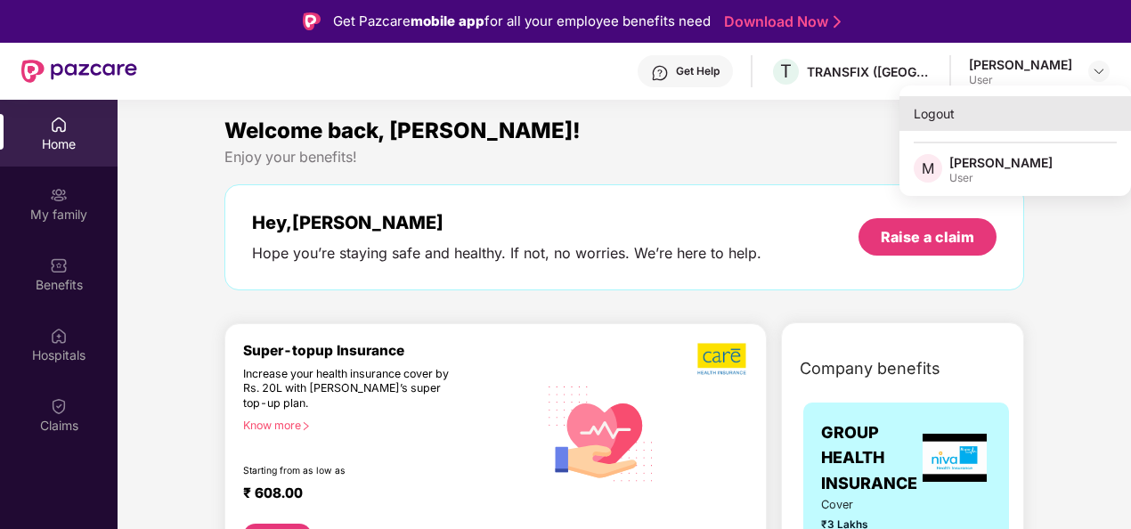
click at [944, 109] on div "Logout" at bounding box center [1015, 113] width 232 height 35
